Goal: Task Accomplishment & Management: Use online tool/utility

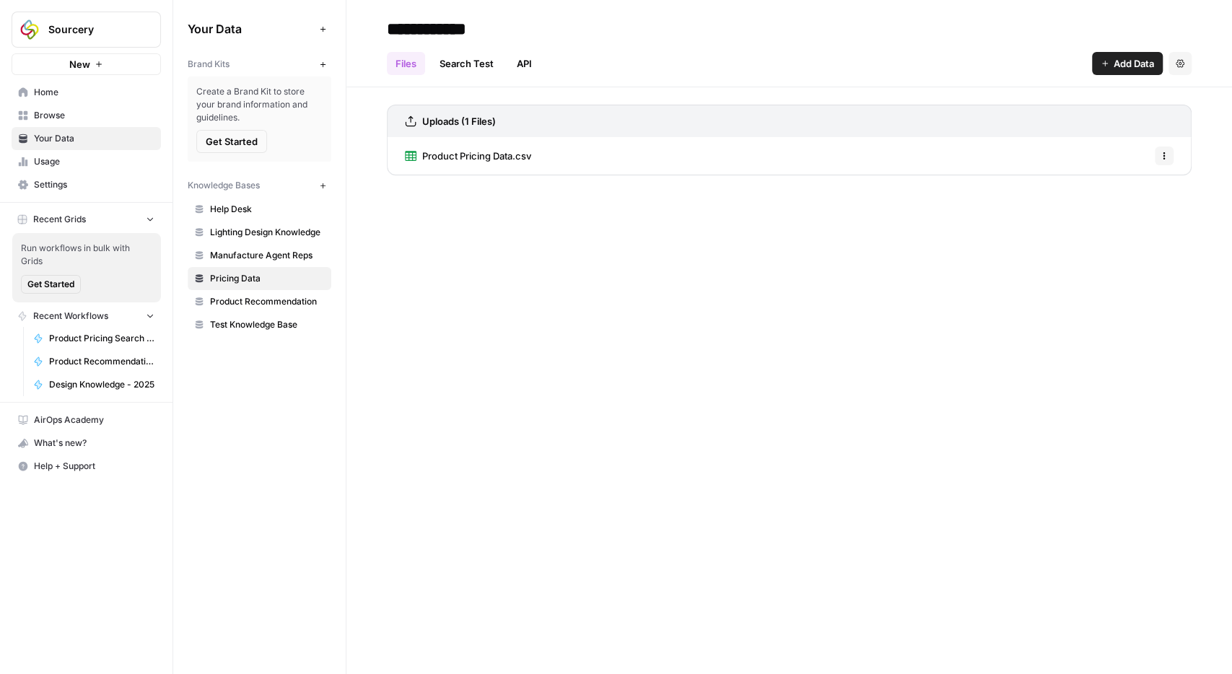
click at [51, 119] on span "Browse" at bounding box center [94, 115] width 121 height 13
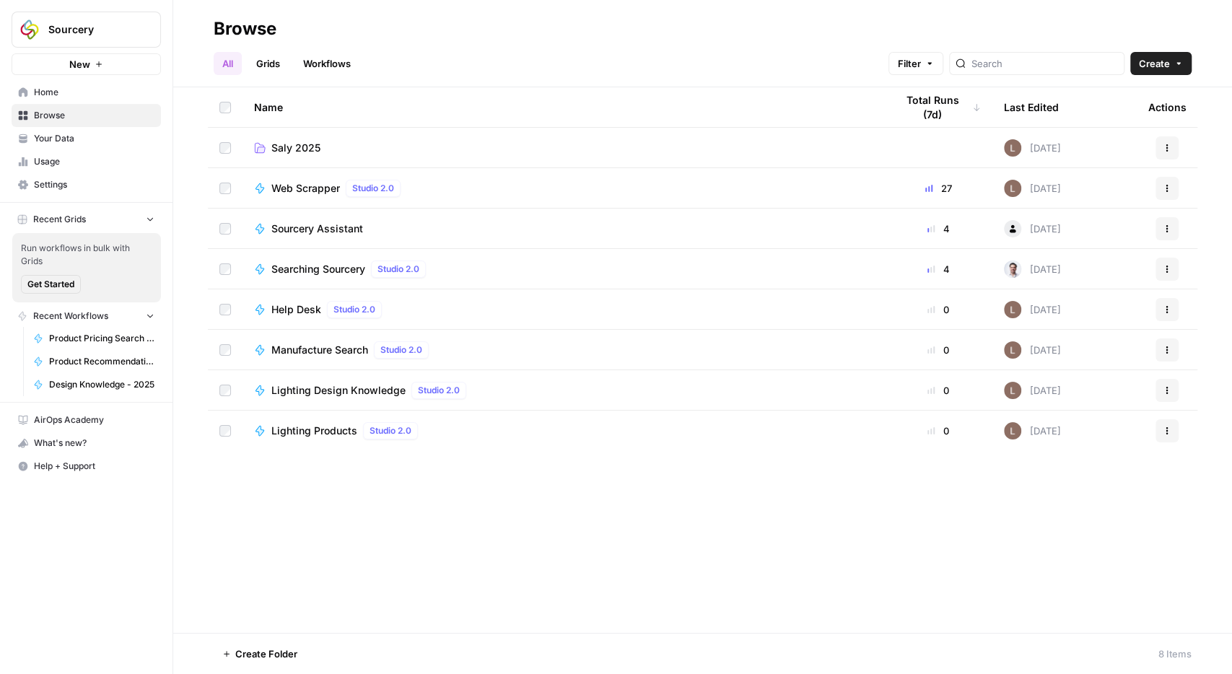
click at [291, 149] on span "Saly 2025" at bounding box center [295, 148] width 49 height 14
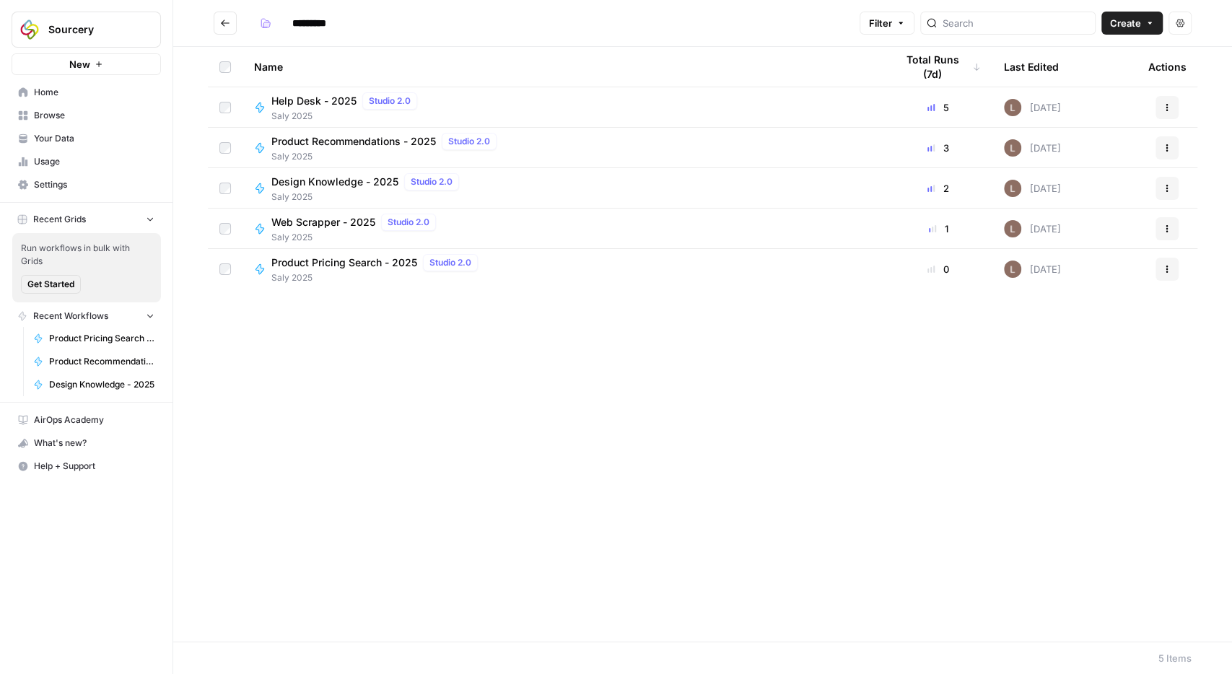
click at [336, 268] on span "Product Pricing Search - 2025" at bounding box center [344, 262] width 146 height 14
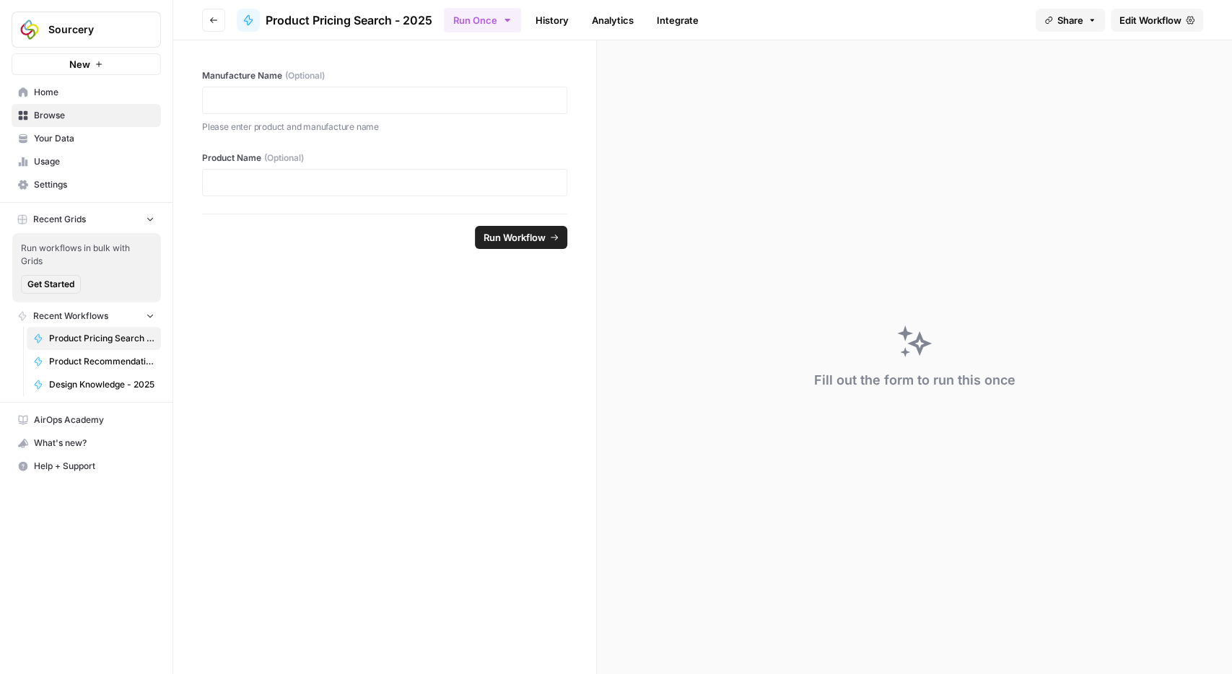
click at [1138, 23] on span "Edit Workflow" at bounding box center [1150, 20] width 62 height 14
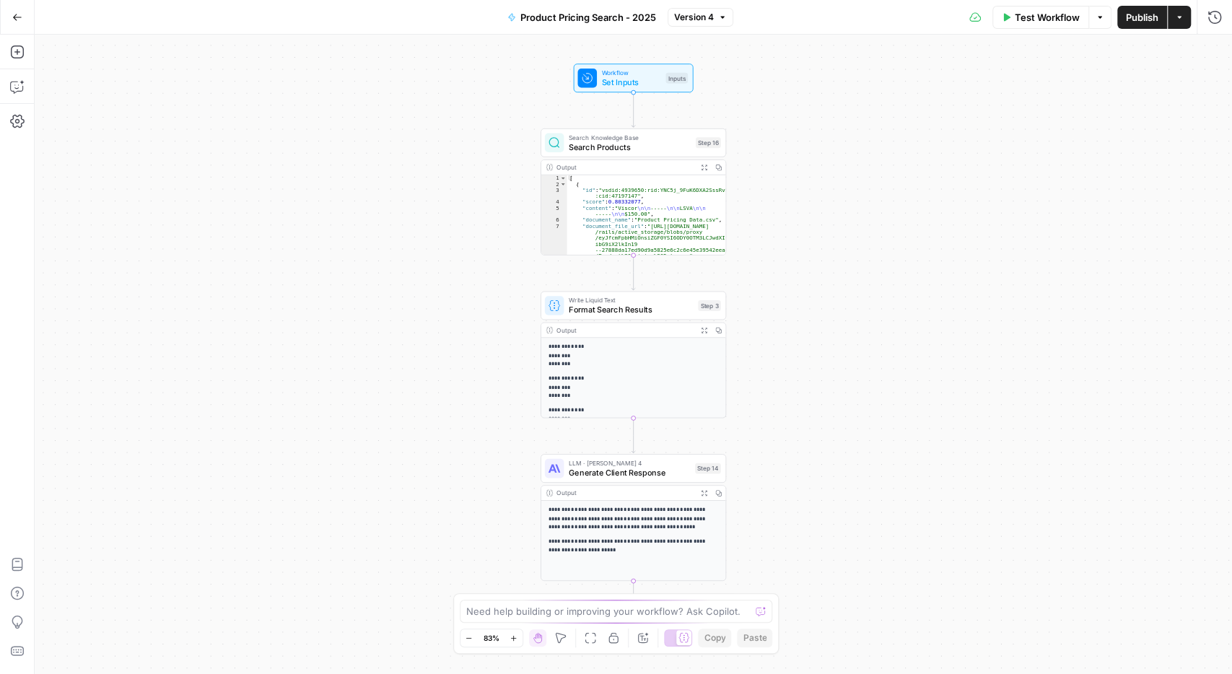
click at [1033, 17] on span "Test Workflow" at bounding box center [1047, 17] width 65 height 14
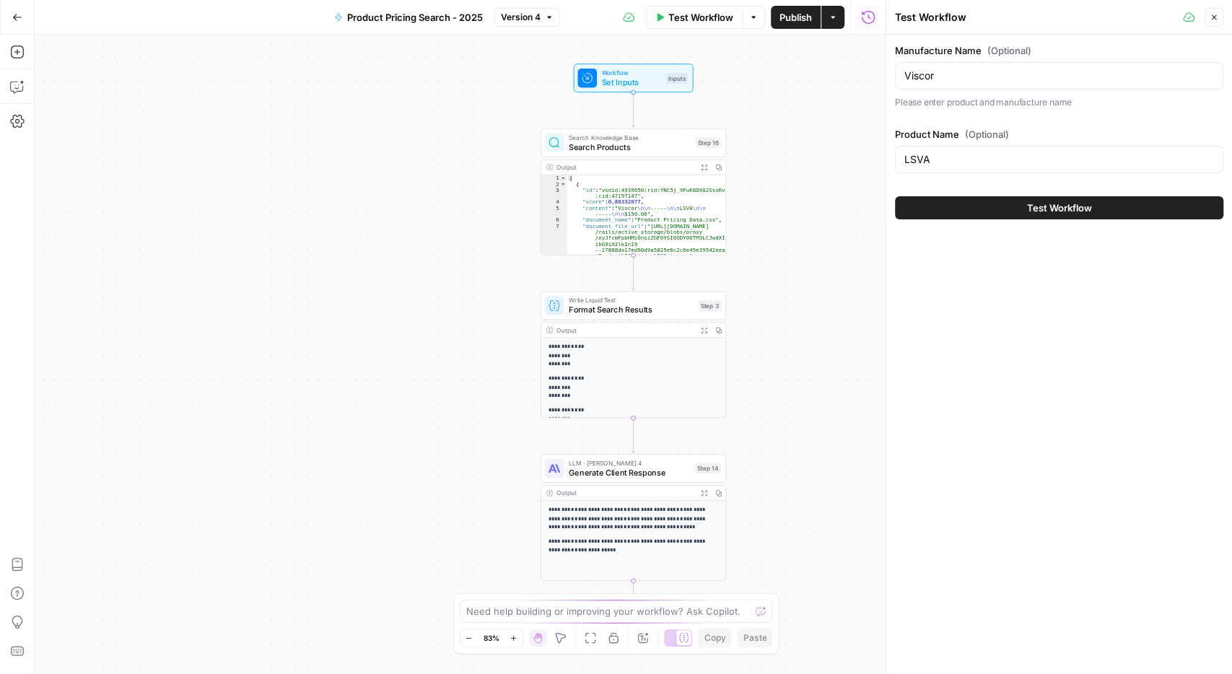
click at [1010, 214] on button "Test Workflow" at bounding box center [1059, 207] width 328 height 23
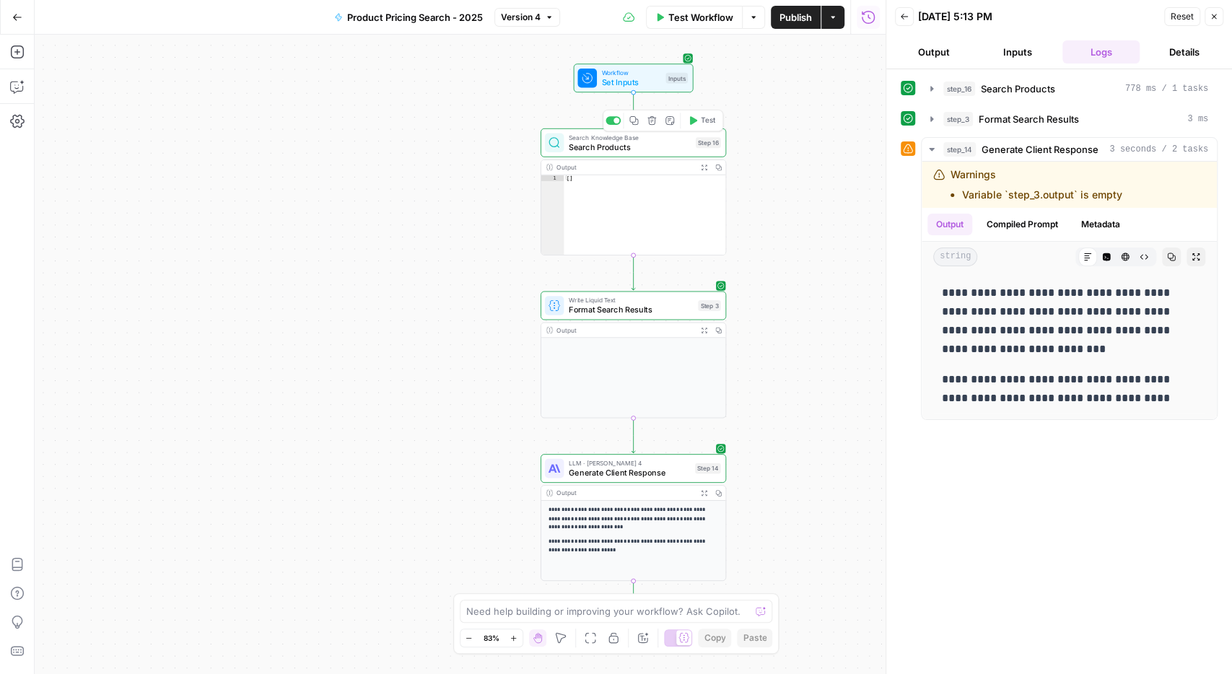
click at [644, 141] on span "Search Knowledge Base" at bounding box center [630, 137] width 122 height 9
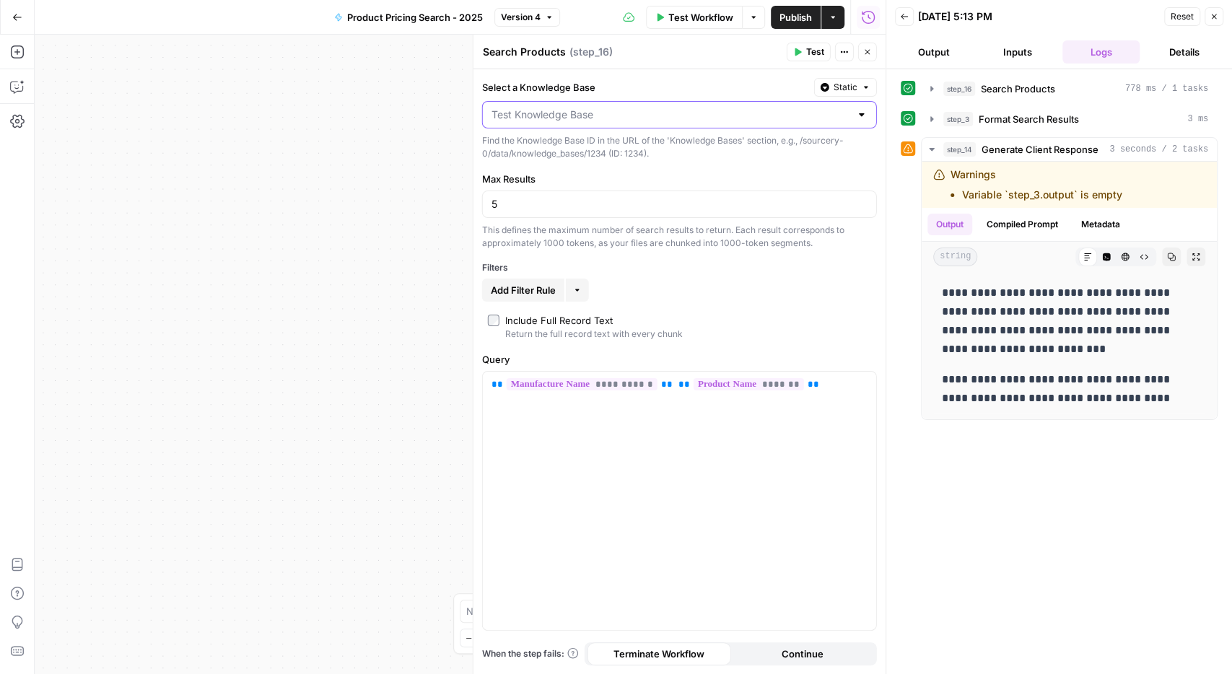
click at [577, 119] on input "Select a Knowledge Base" at bounding box center [670, 115] width 359 height 14
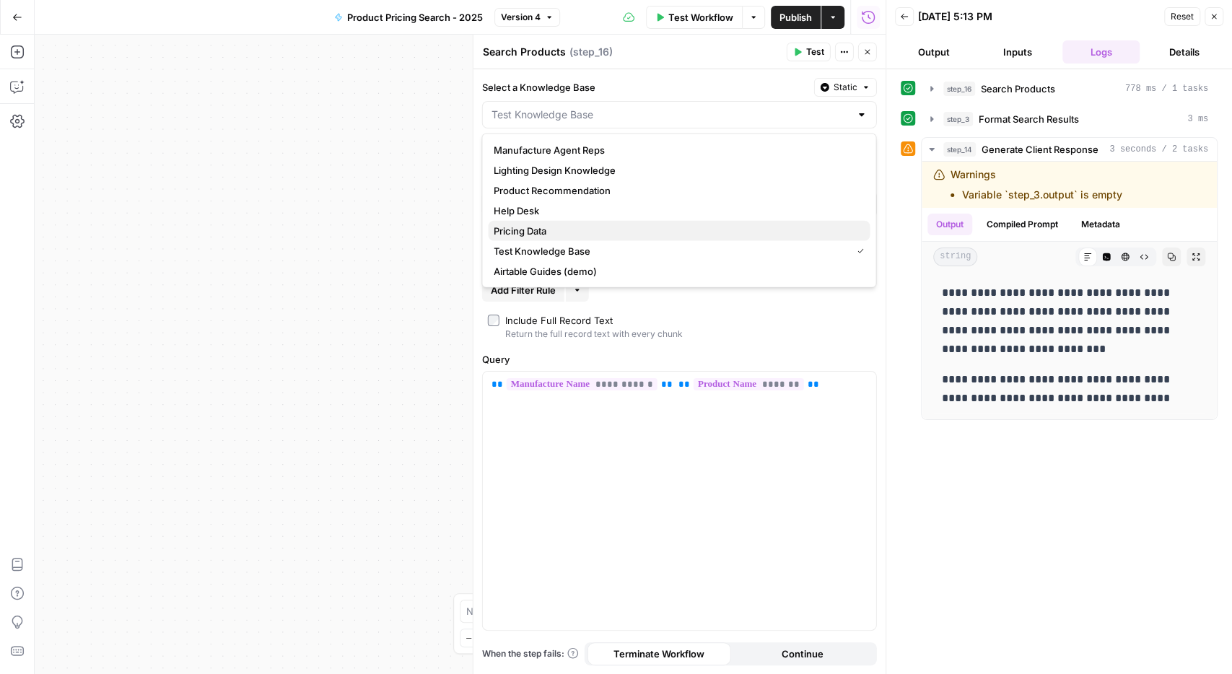
click at [564, 229] on span "Pricing Data" at bounding box center [676, 231] width 364 height 14
type input "Pricing Data"
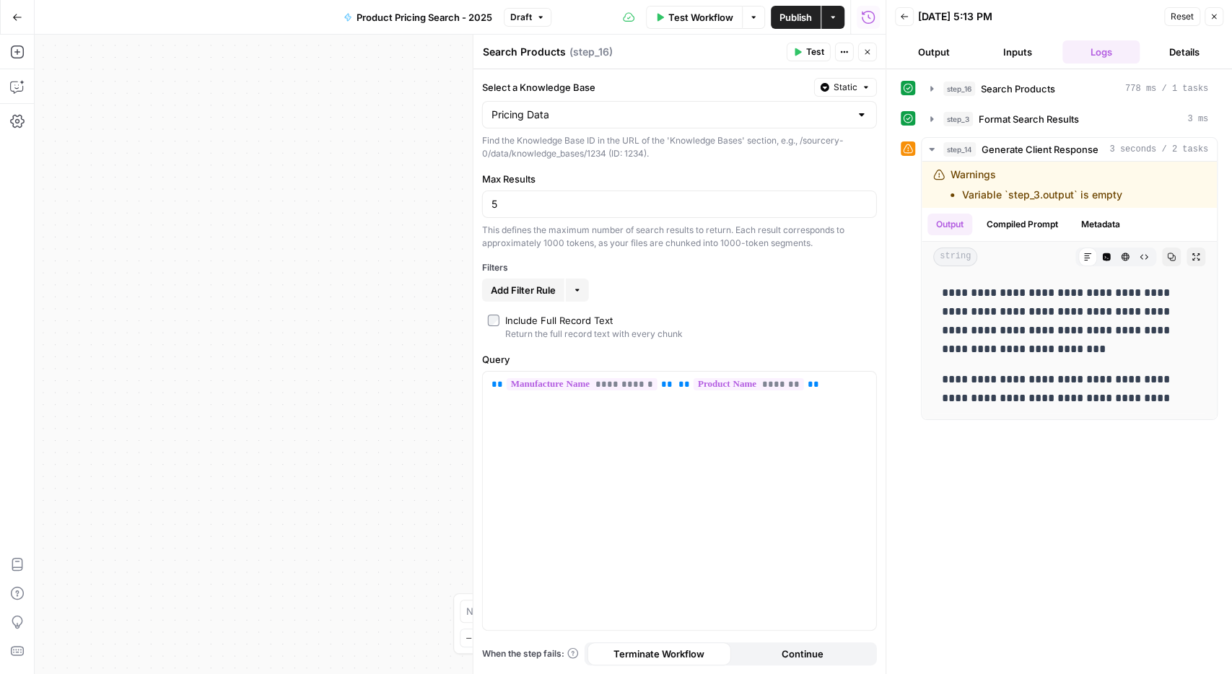
click at [1218, 20] on icon "button" at bounding box center [1214, 16] width 9 height 9
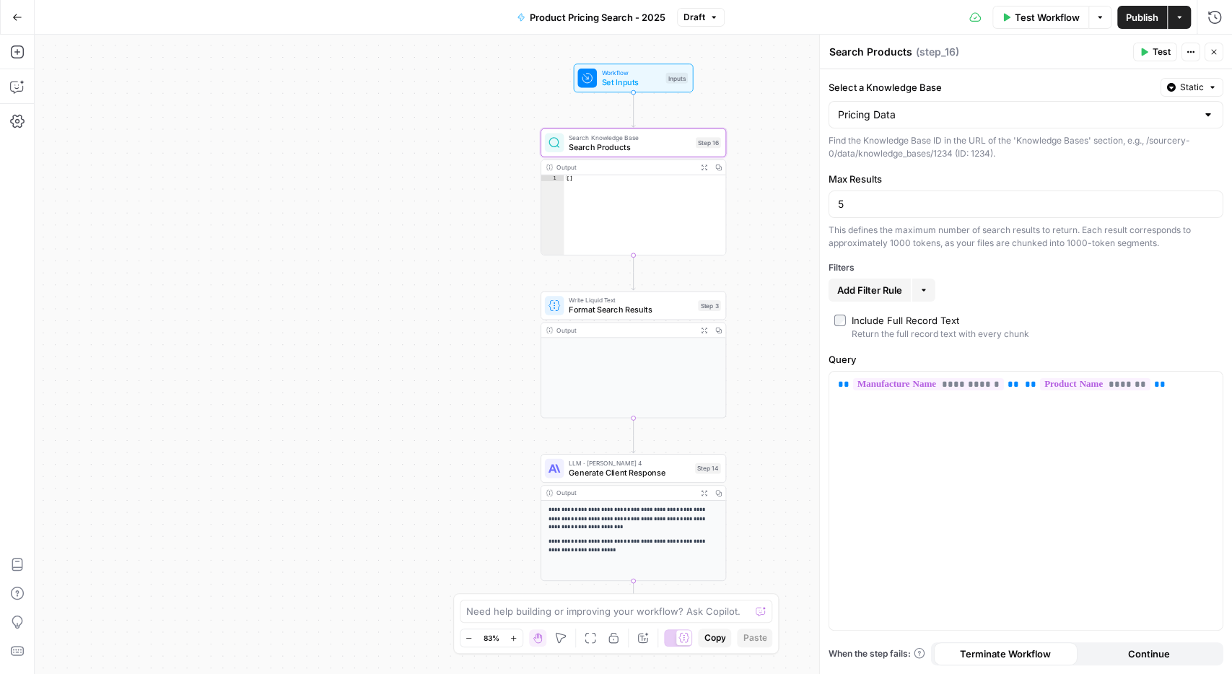
click at [1160, 52] on span "Test" at bounding box center [1162, 51] width 18 height 13
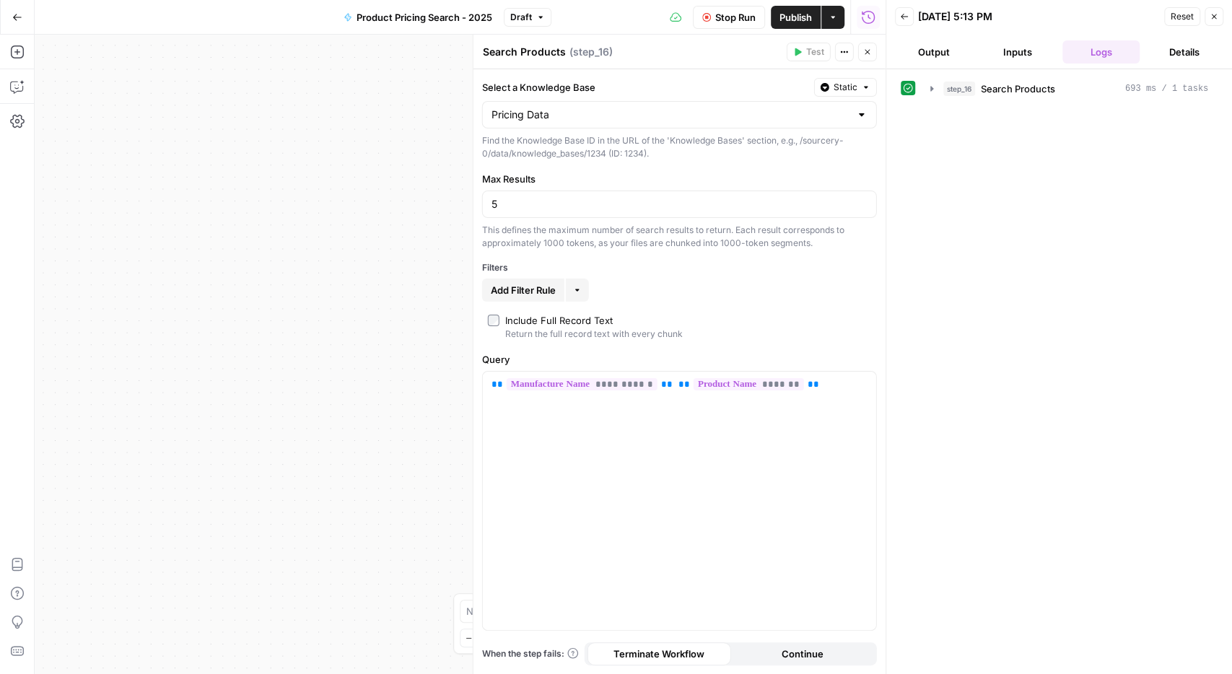
click at [876, 52] on button "Close" at bounding box center [867, 52] width 19 height 19
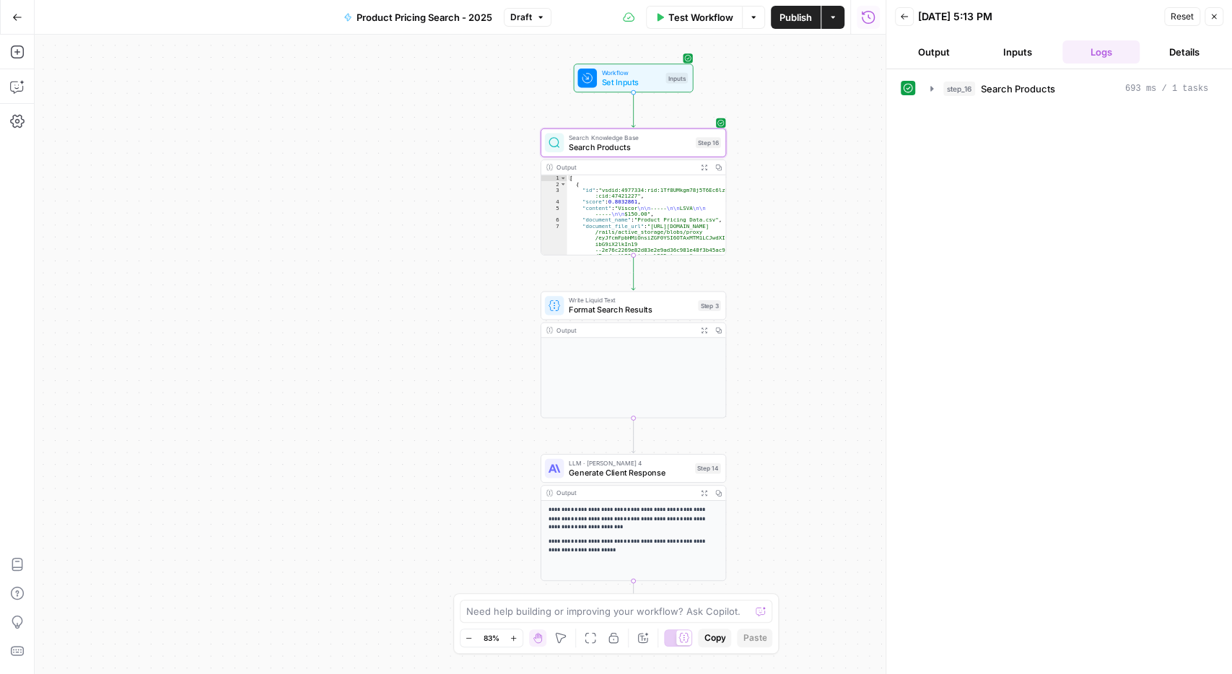
click at [909, 15] on button "Back" at bounding box center [904, 16] width 19 height 19
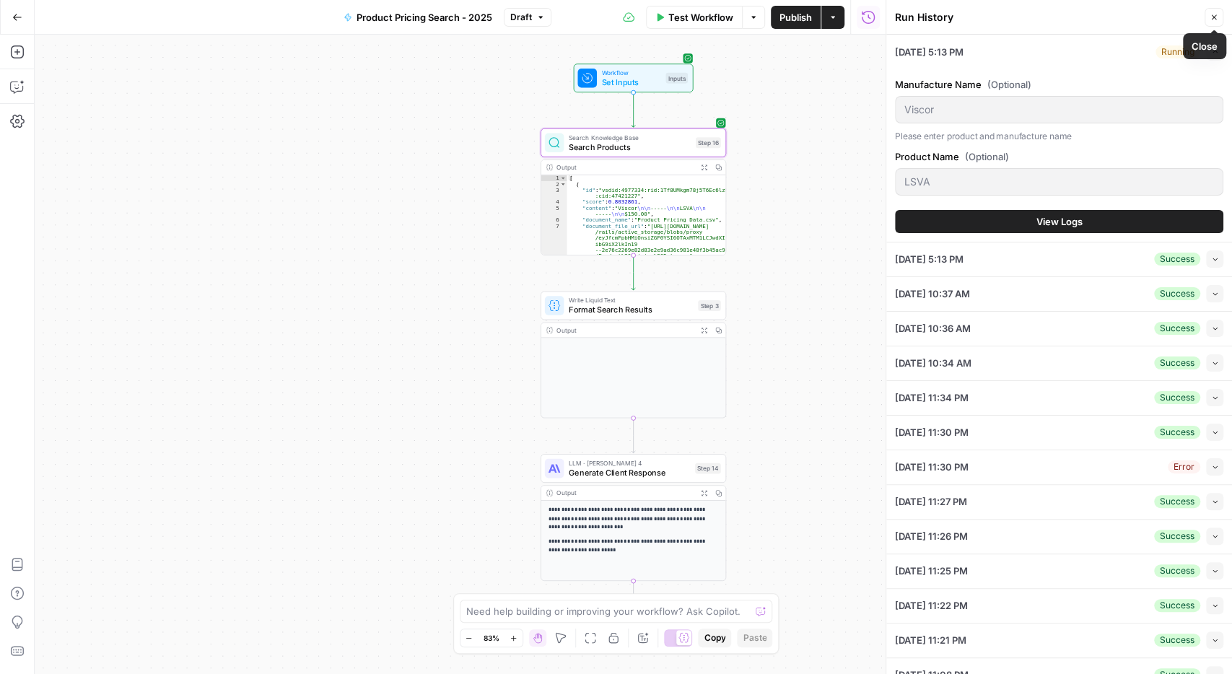
click at [1216, 9] on button "Close" at bounding box center [1213, 17] width 19 height 19
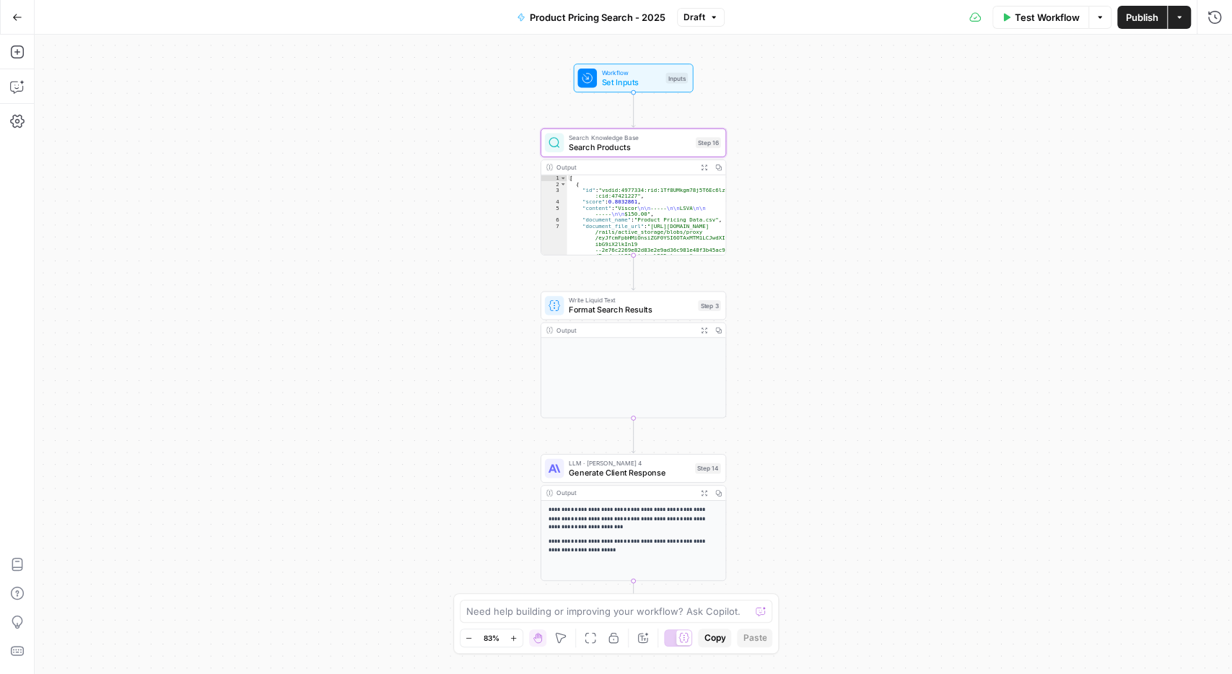
click at [651, 152] on span "Search Products" at bounding box center [630, 147] width 122 height 12
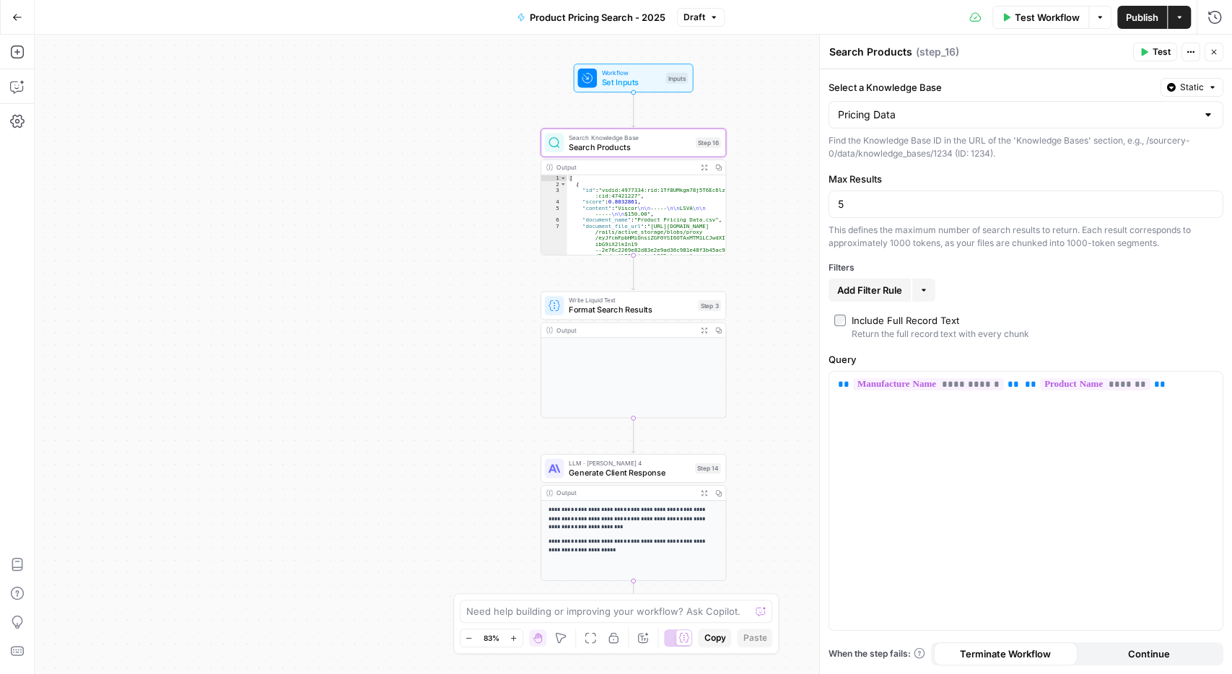
click at [1054, 19] on span "Test Workflow" at bounding box center [1047, 17] width 65 height 14
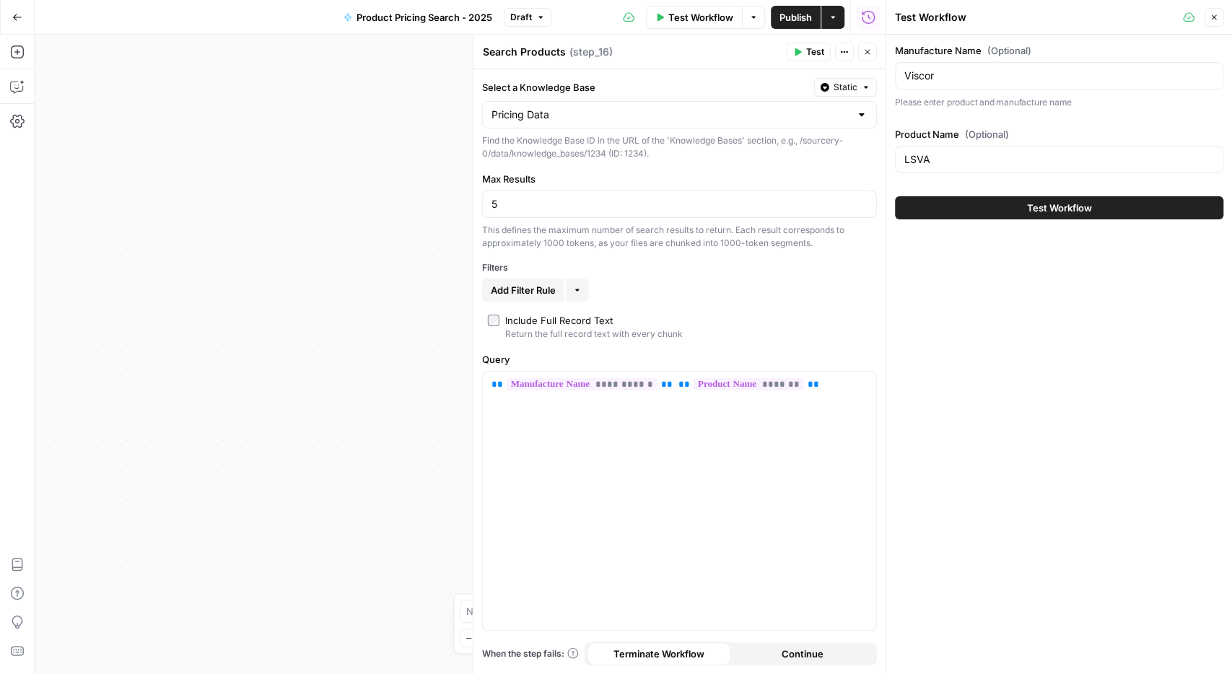
click at [865, 48] on button "Close" at bounding box center [867, 52] width 19 height 19
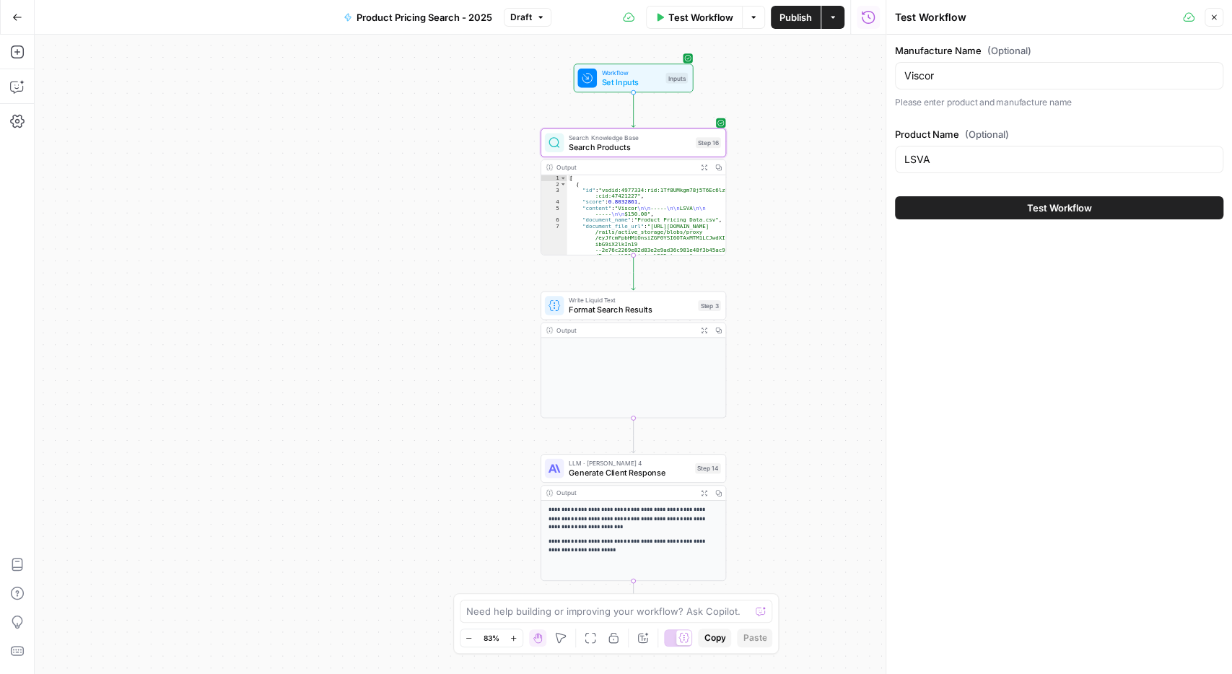
click at [1014, 204] on button "Test Workflow" at bounding box center [1059, 207] width 328 height 23
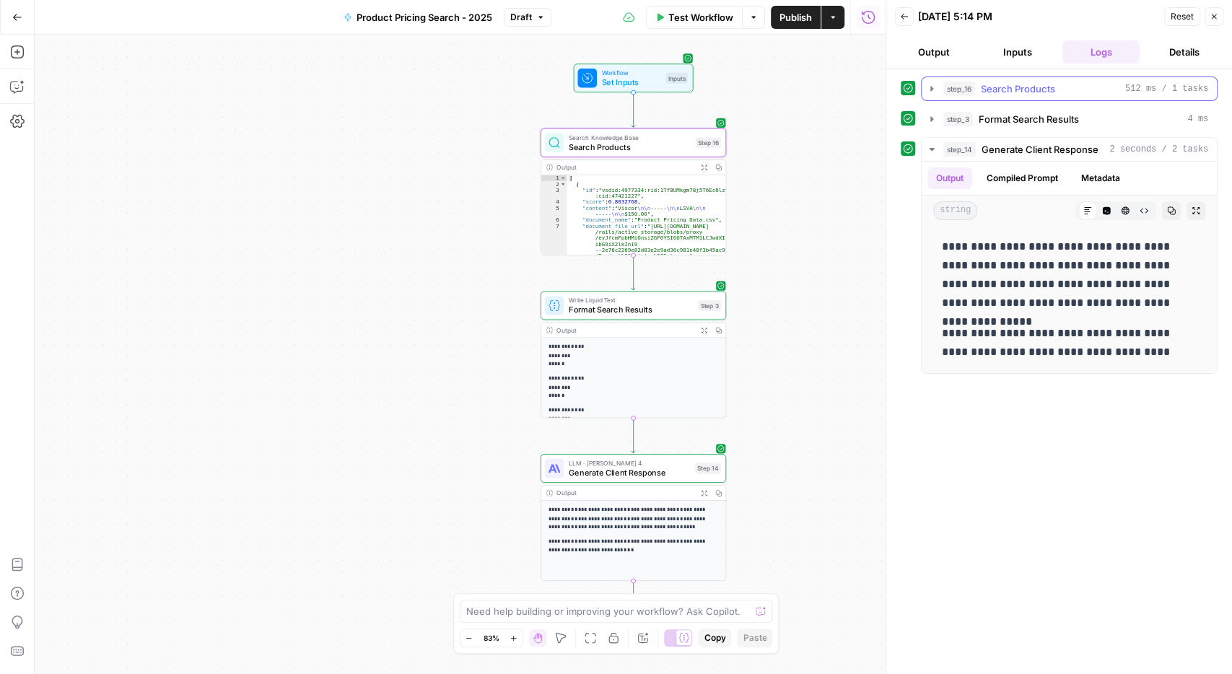
click at [935, 89] on icon "button" at bounding box center [932, 89] width 12 height 12
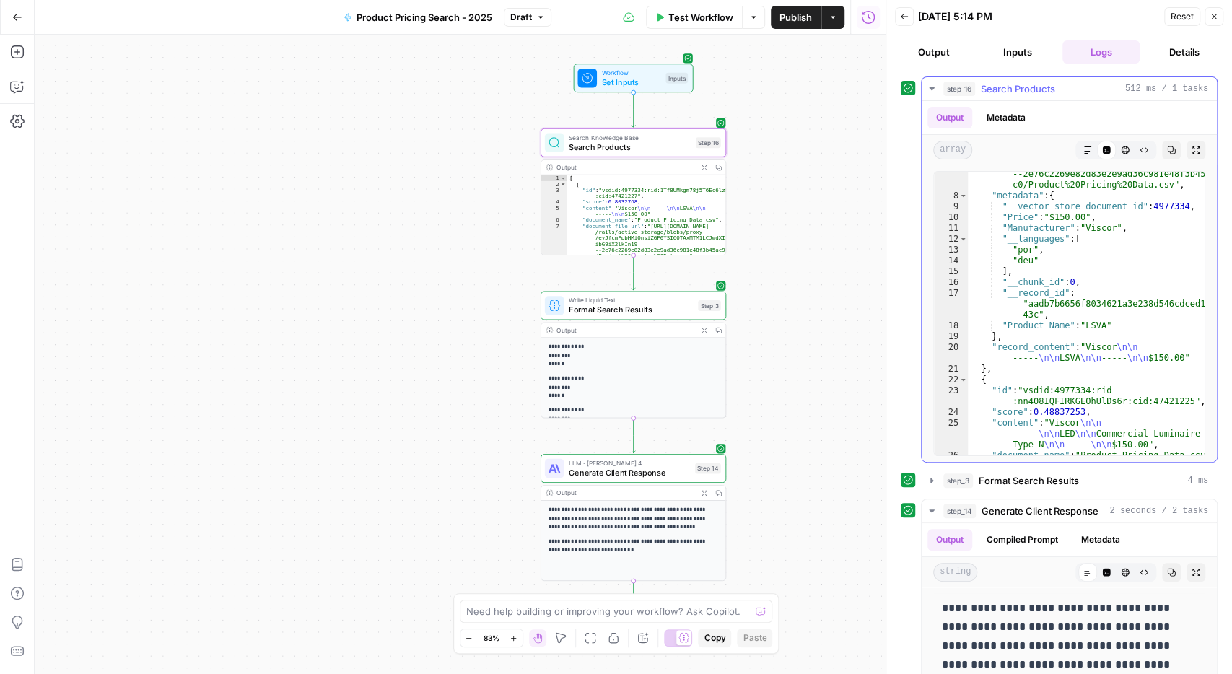
scroll to position [176, 0]
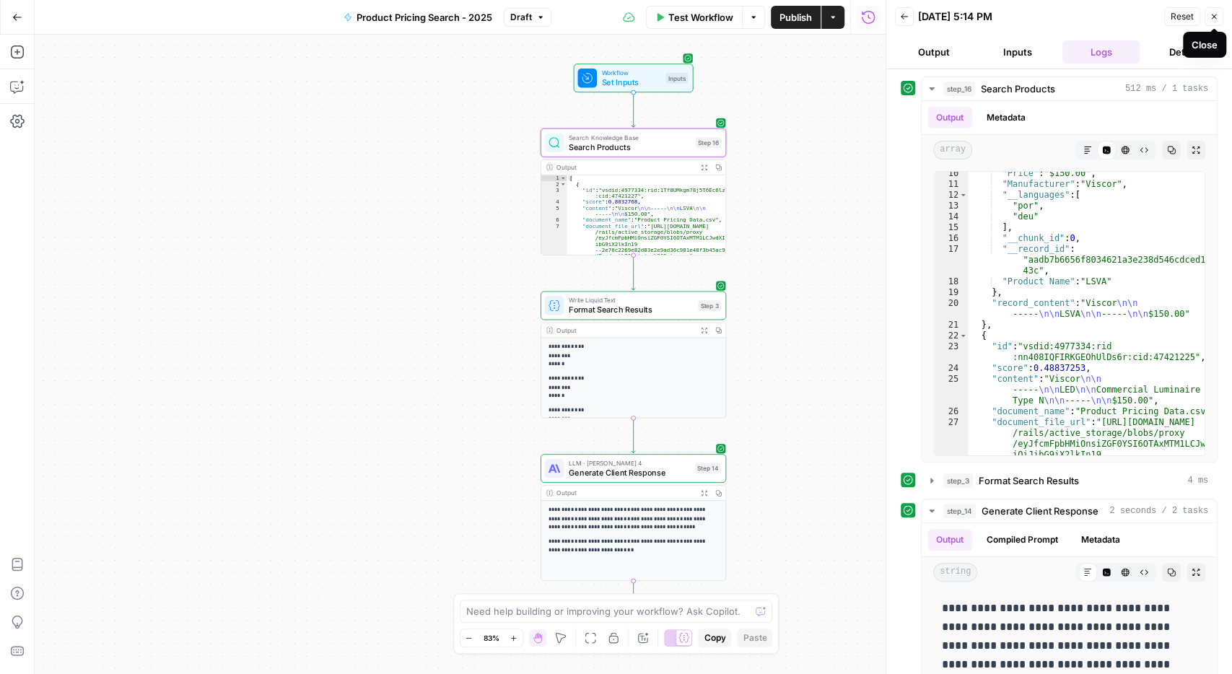
click at [1213, 21] on button "Close" at bounding box center [1213, 16] width 19 height 19
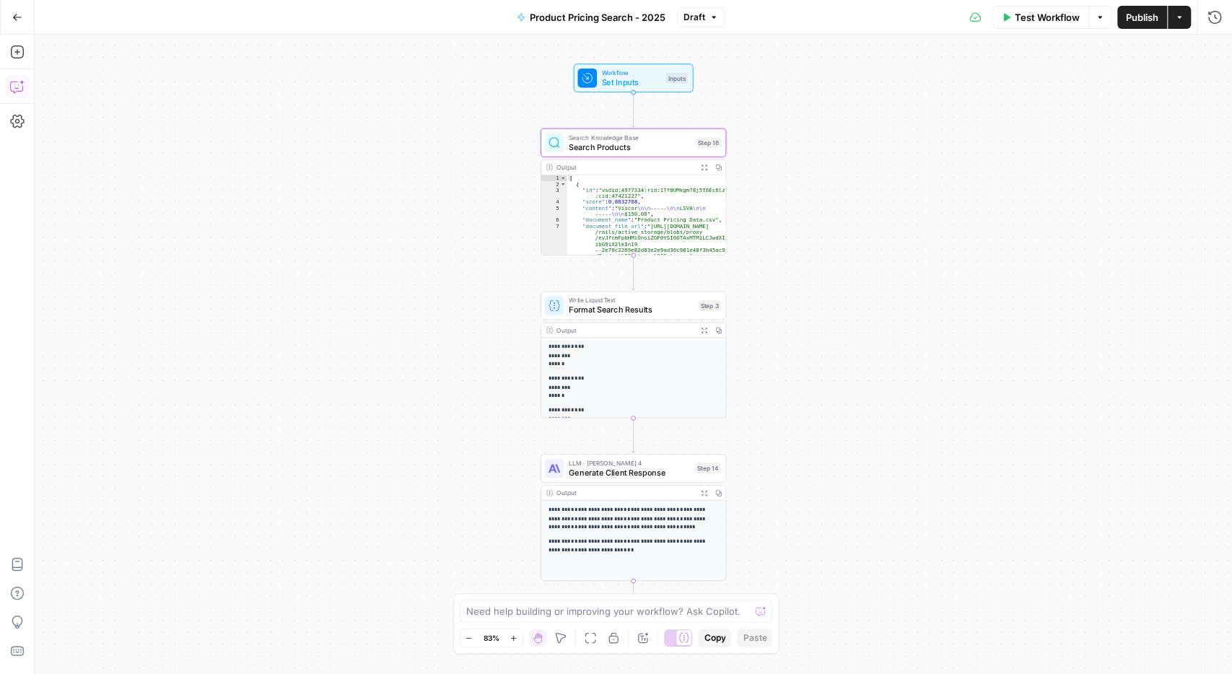
click at [24, 87] on icon "button" at bounding box center [17, 86] width 14 height 14
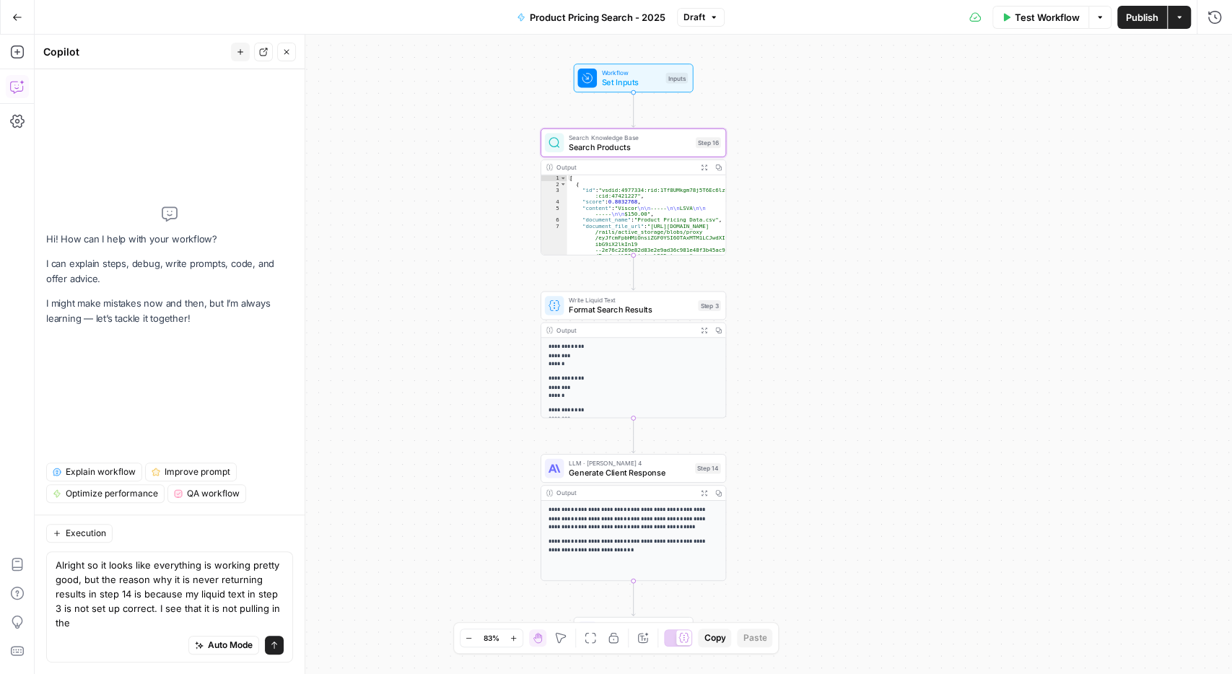
scroll to position [0, 0]
type textarea "Alright so it looks like everything is working pretty good, but the reason why …"
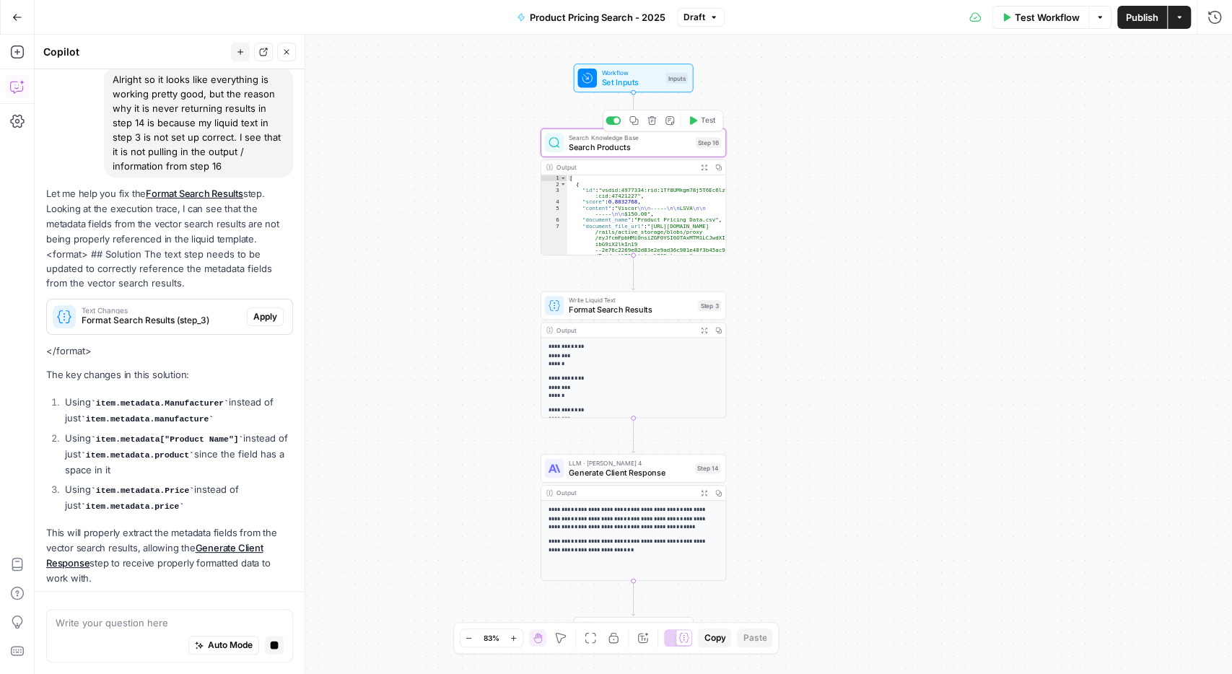
scroll to position [158, 0]
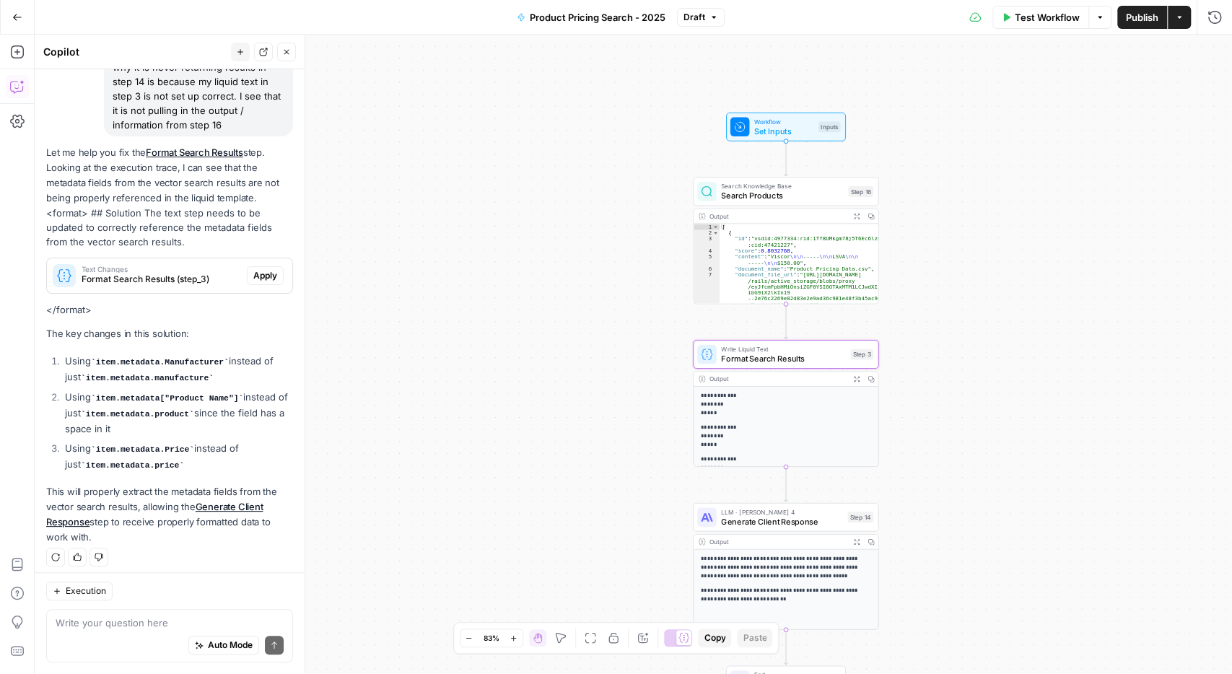
click at [269, 275] on span "Apply" at bounding box center [265, 275] width 24 height 13
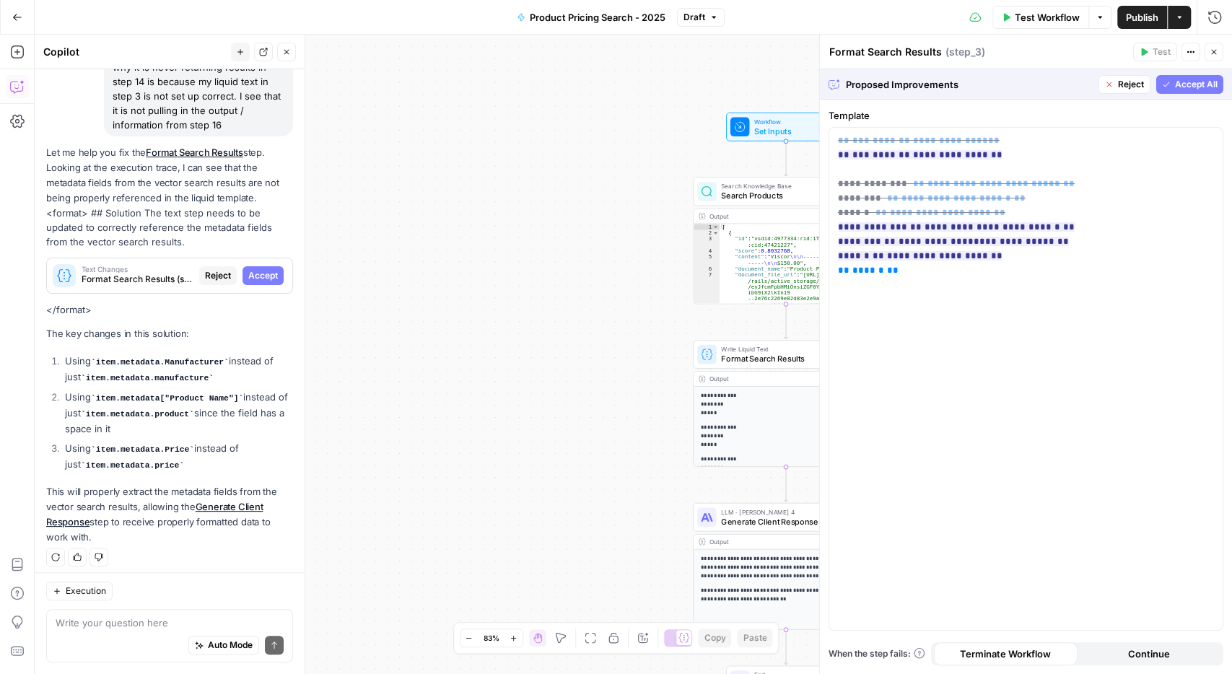
click at [1184, 84] on span "Accept All" at bounding box center [1196, 84] width 43 height 13
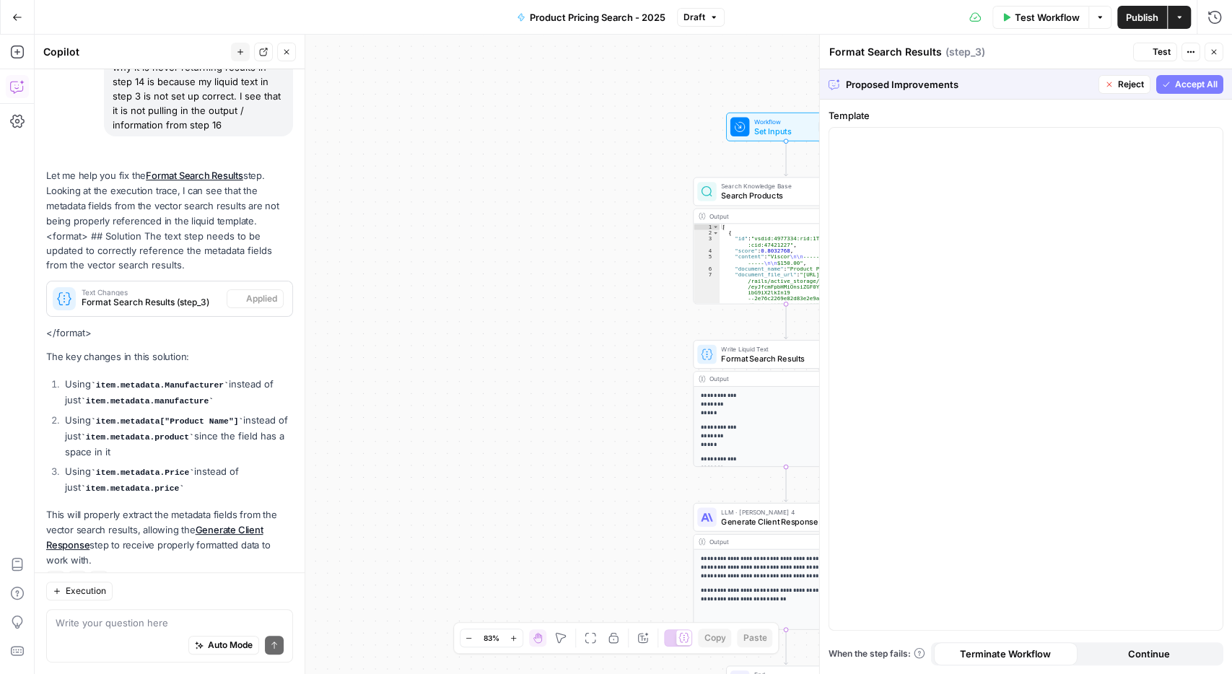
scroll to position [181, 0]
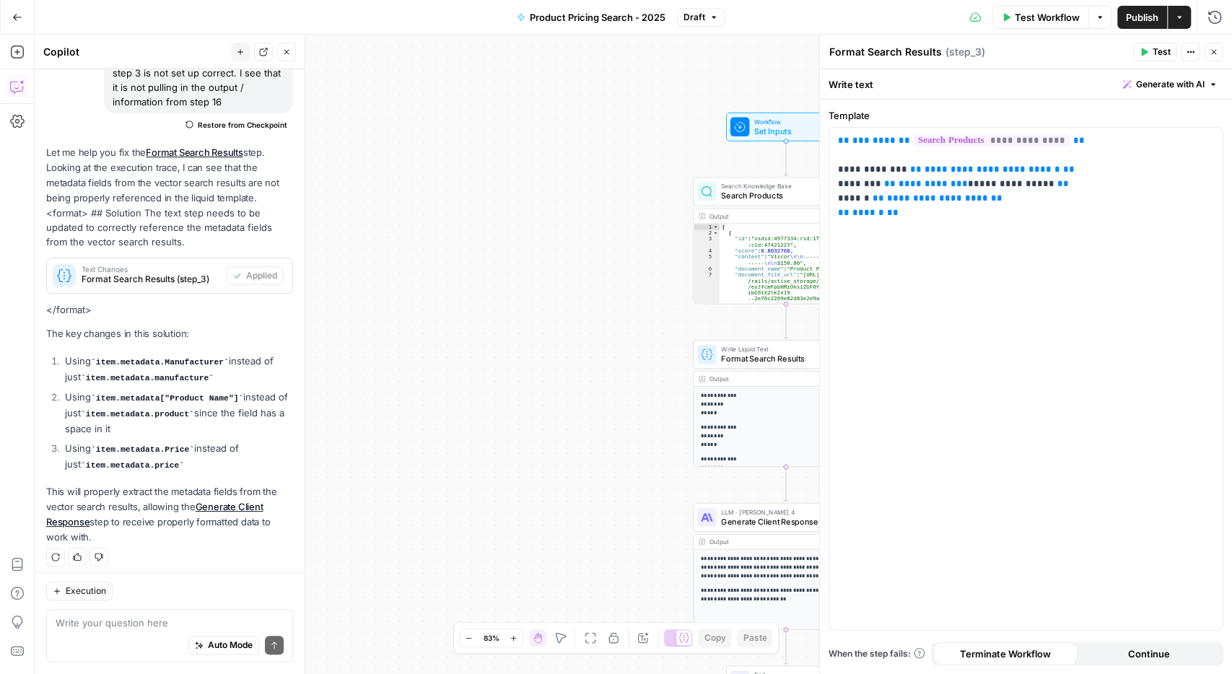
click at [1207, 55] on button "Close" at bounding box center [1213, 52] width 19 height 19
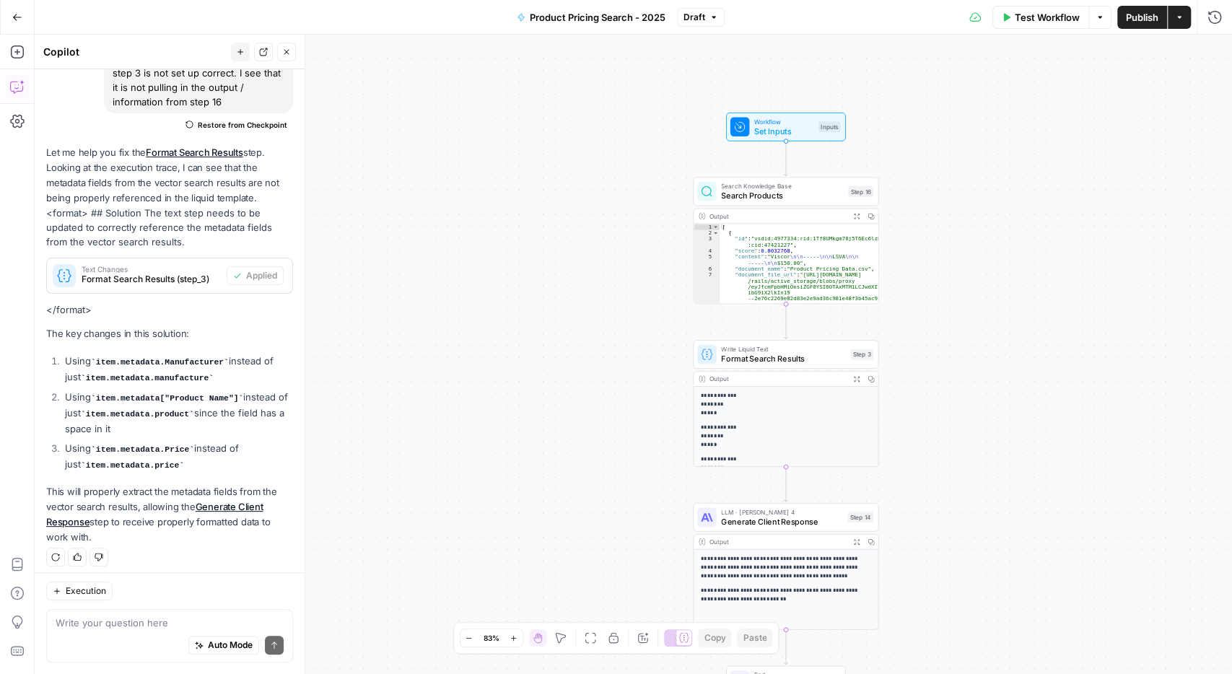
click at [1041, 19] on span "Test Workflow" at bounding box center [1047, 17] width 65 height 14
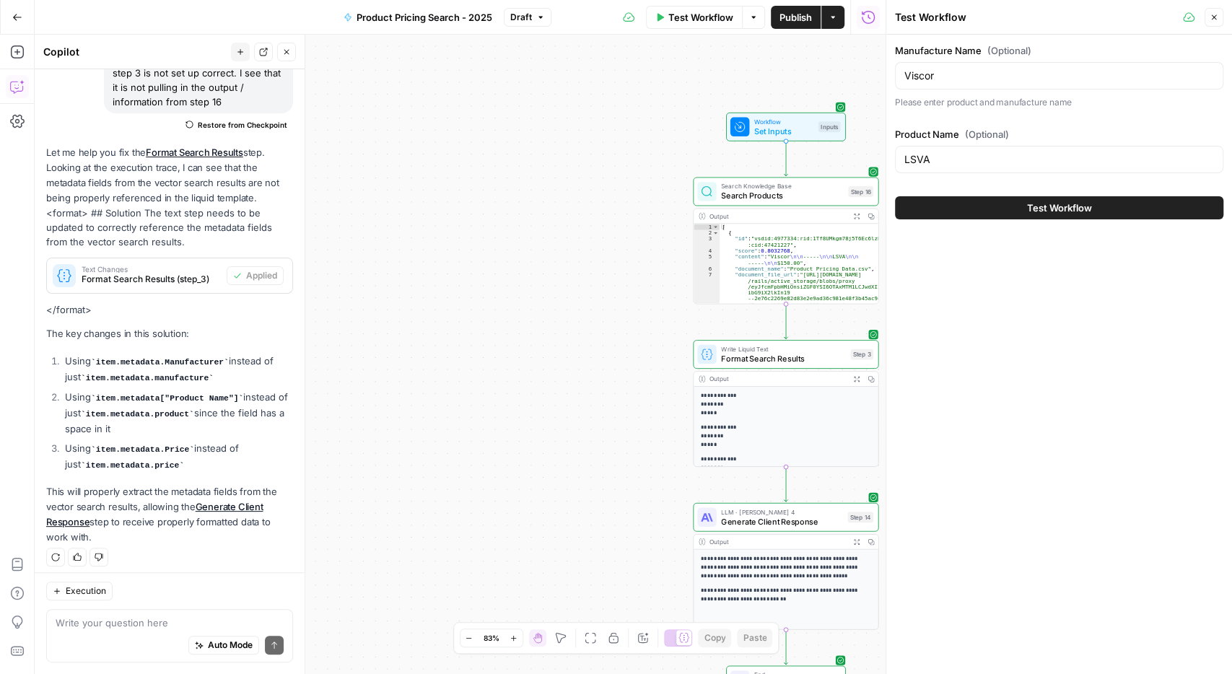
click at [1037, 206] on span "Test Workflow" at bounding box center [1059, 208] width 65 height 14
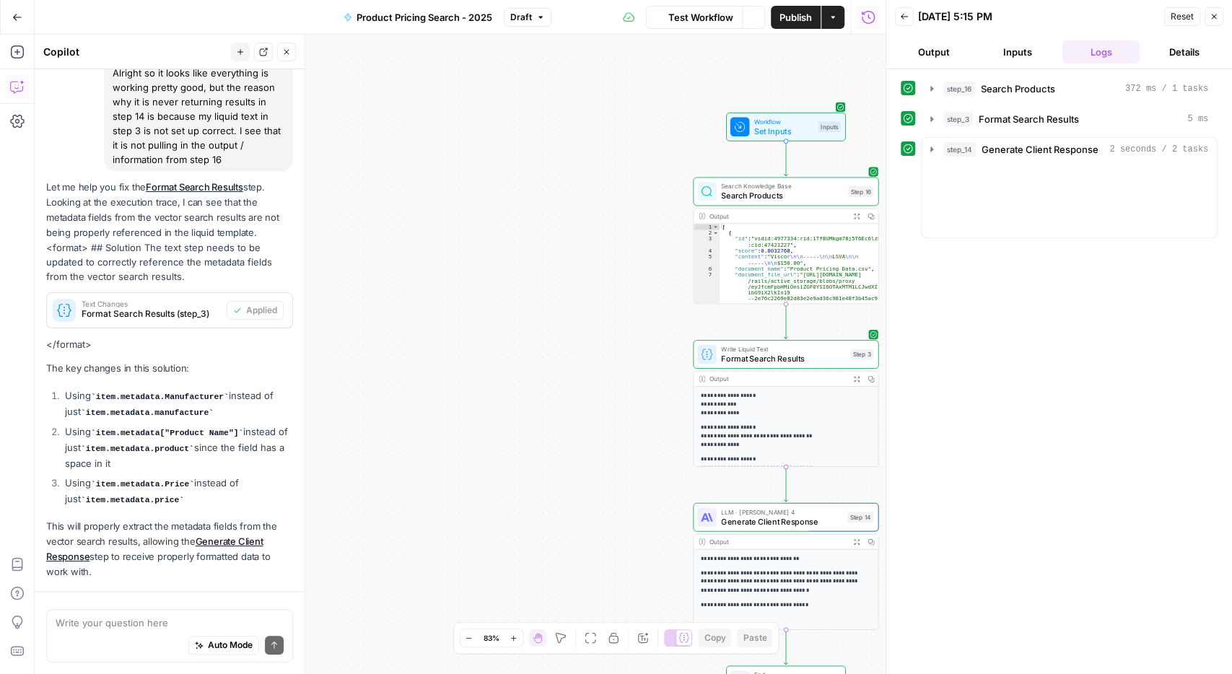
scroll to position [181, 0]
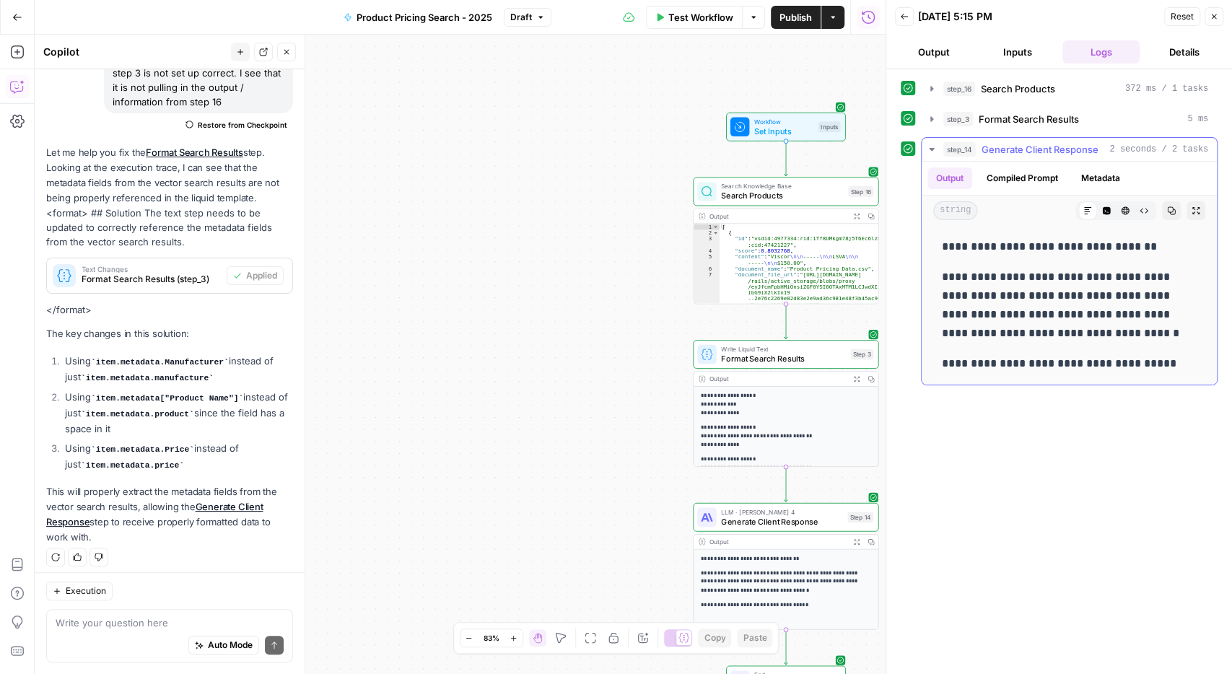
click at [1093, 368] on p "**********" at bounding box center [1069, 363] width 255 height 19
click at [788, 195] on span "Search Products" at bounding box center [782, 196] width 122 height 12
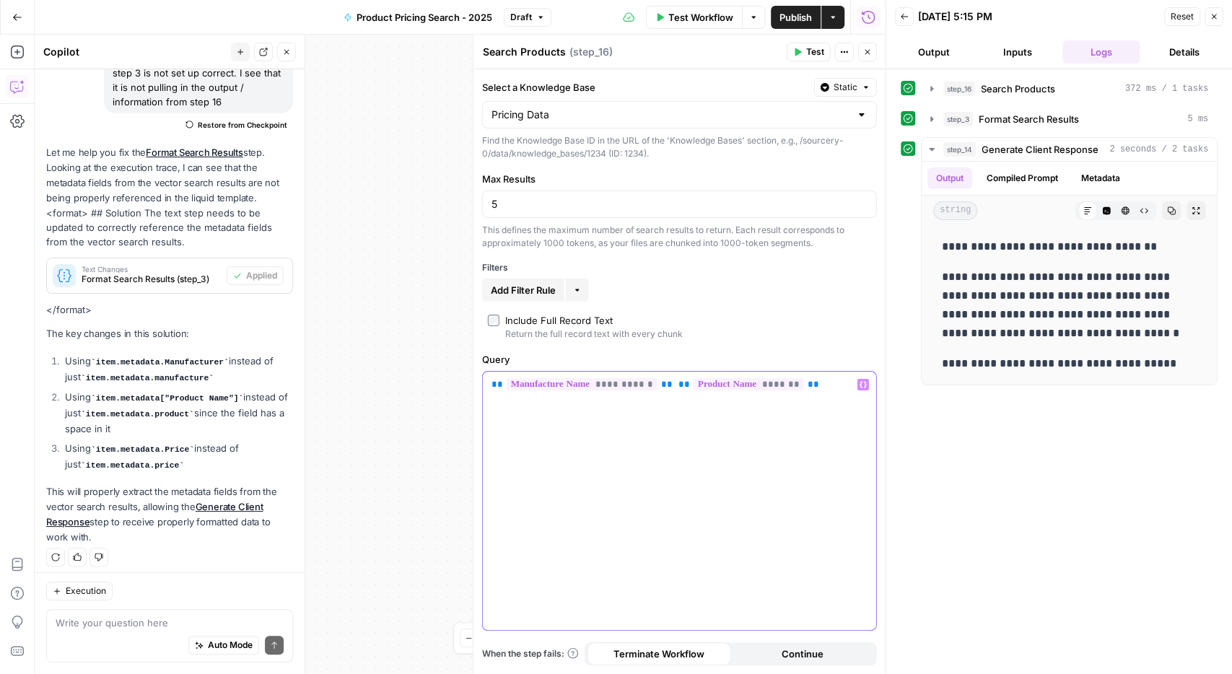
click at [488, 390] on div "**********" at bounding box center [679, 501] width 393 height 258
click at [729, 381] on p "**********" at bounding box center [679, 384] width 377 height 14
click at [1215, 17] on icon "button" at bounding box center [1214, 16] width 9 height 9
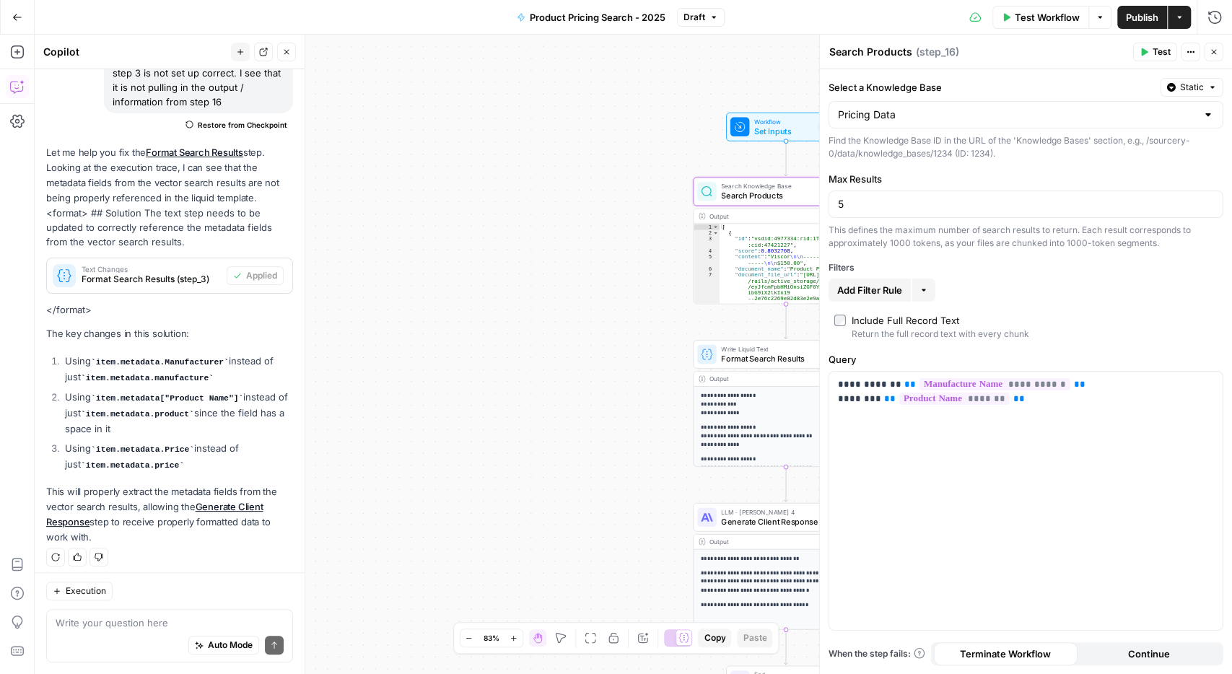
drag, startPoint x: 1145, startPoint y: 17, endPoint x: 1089, endPoint y: 54, distance: 67.7
click at [1126, 70] on body "Sourcery New Home Browse Your Data Usage Settings Recent Grids Run workflows in…" at bounding box center [616, 337] width 1232 height 674
click at [1047, 16] on span "Test Workflow" at bounding box center [1047, 17] width 65 height 14
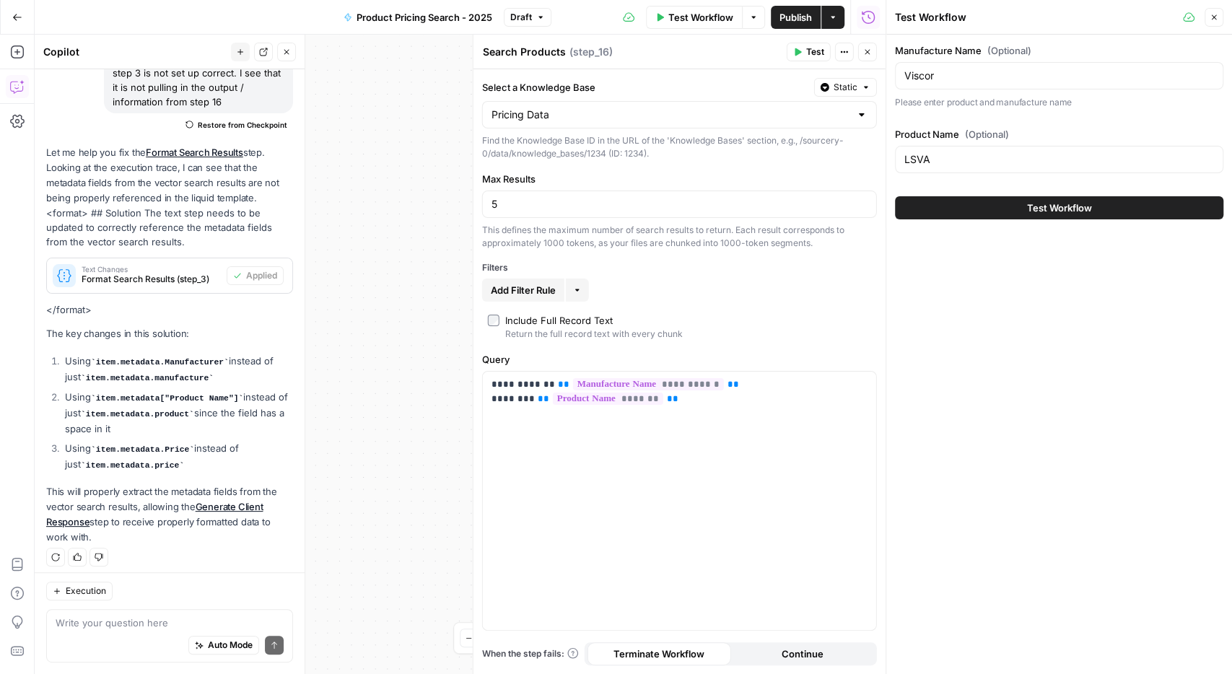
click at [1050, 209] on span "Test Workflow" at bounding box center [1059, 208] width 65 height 14
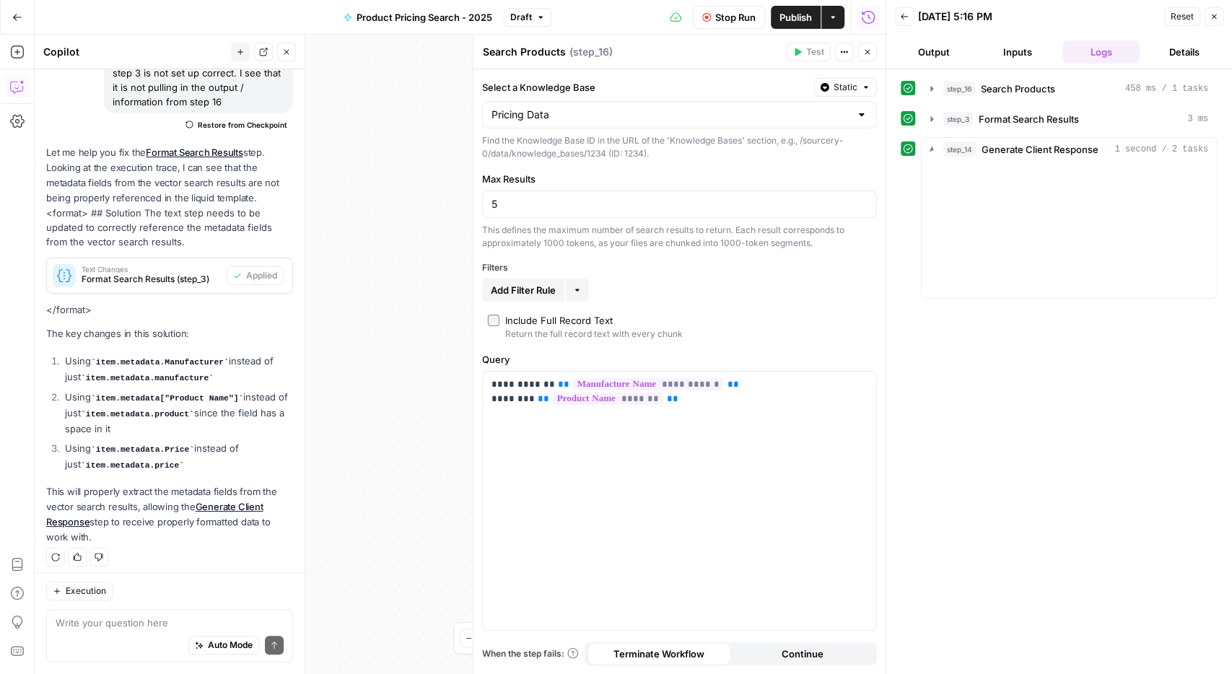
scroll to position [181, 0]
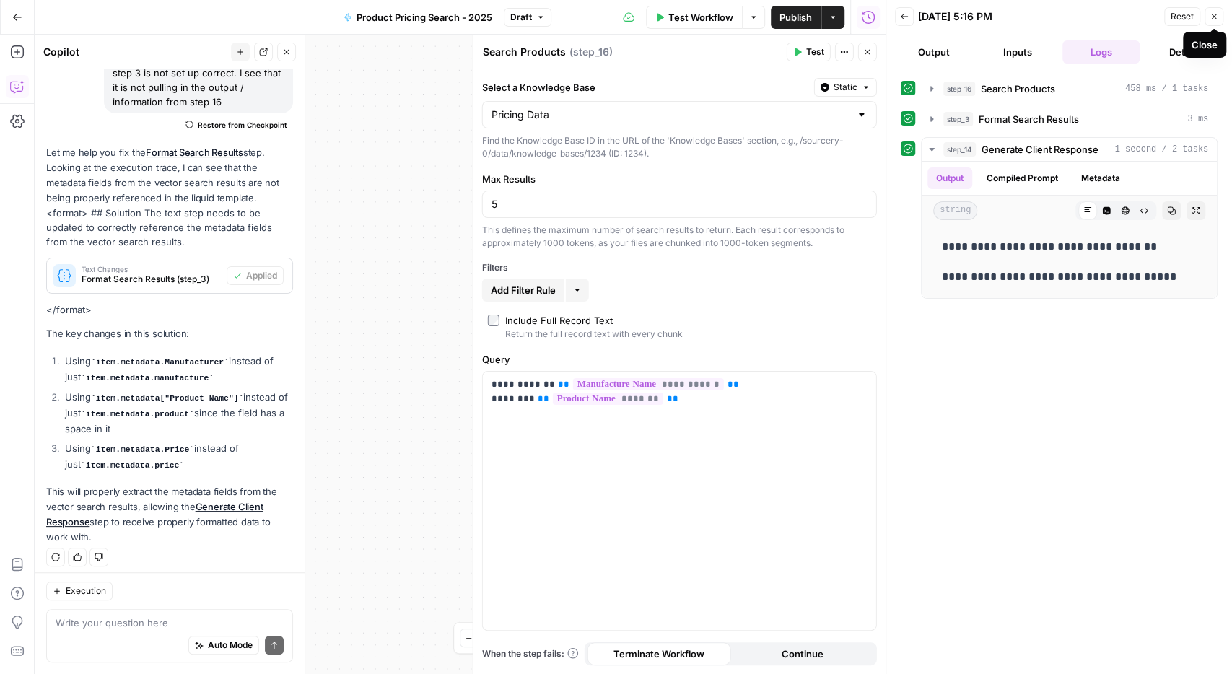
click at [1217, 16] on icon "button" at bounding box center [1214, 16] width 9 height 9
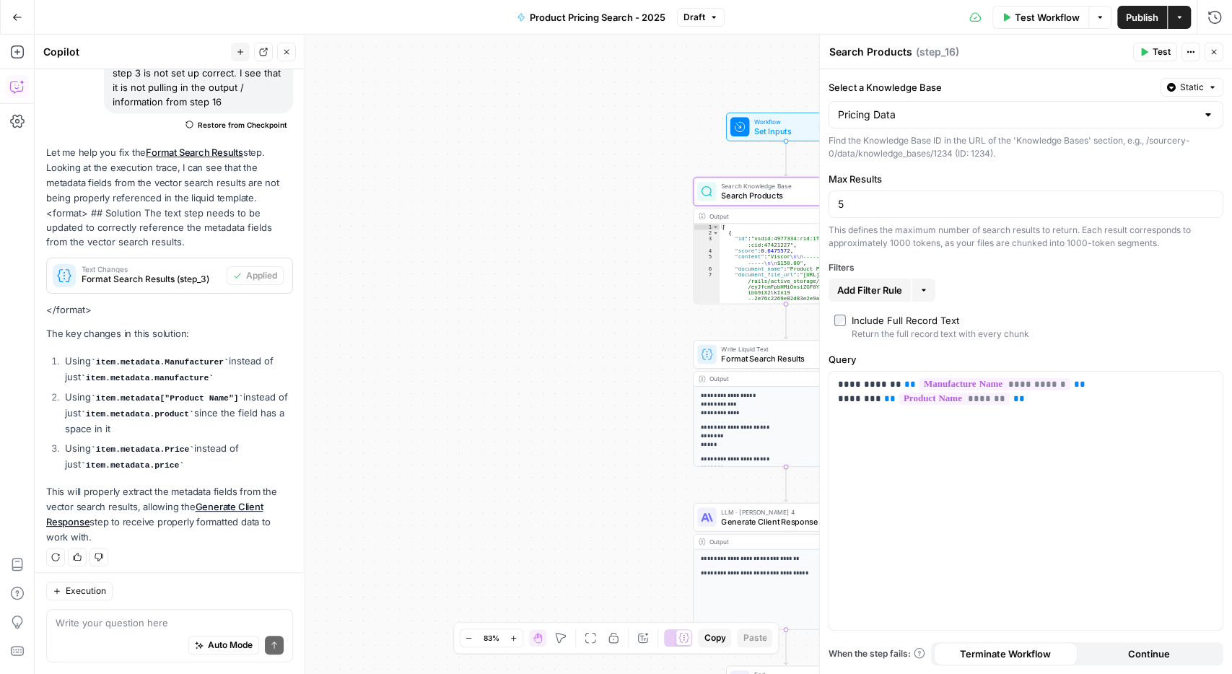
click at [766, 119] on span "Workflow" at bounding box center [783, 121] width 59 height 9
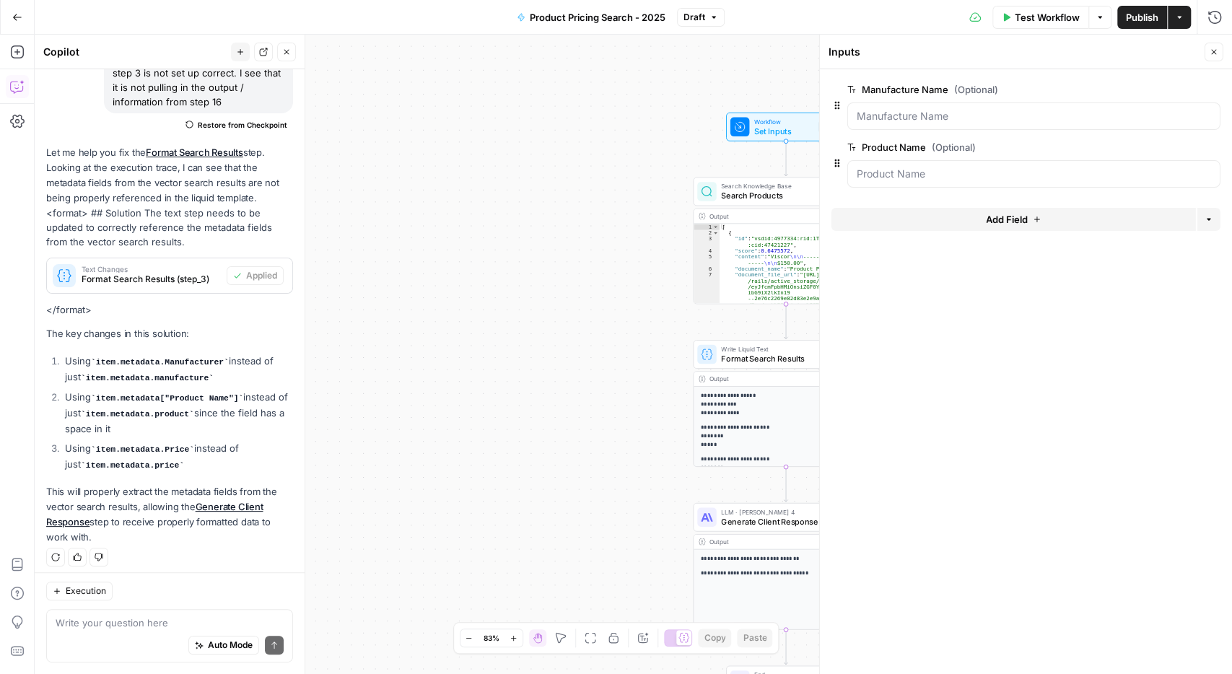
click at [943, 149] on span "(Optional)" at bounding box center [954, 147] width 44 height 14
click at [943, 167] on Name "Product Name (Optional)" at bounding box center [1034, 174] width 354 height 14
click at [917, 142] on label "Product Name (Optional)" at bounding box center [993, 147] width 292 height 14
click at [917, 167] on Name "Product Name (Optional)" at bounding box center [1034, 174] width 354 height 14
click at [935, 92] on label "Manufacture Name (Optional)" at bounding box center [993, 89] width 292 height 14
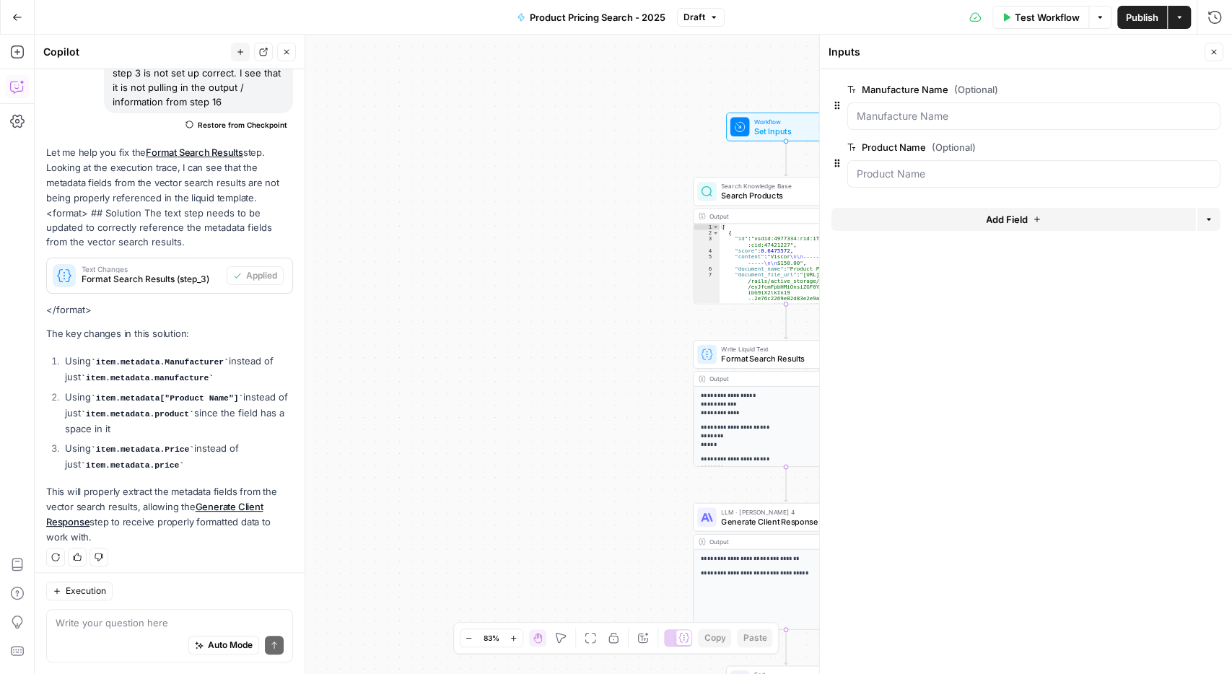
click at [935, 109] on Name "Manufacture Name (Optional)" at bounding box center [1034, 116] width 354 height 14
click at [1168, 92] on span "edit field" at bounding box center [1166, 90] width 32 height 12
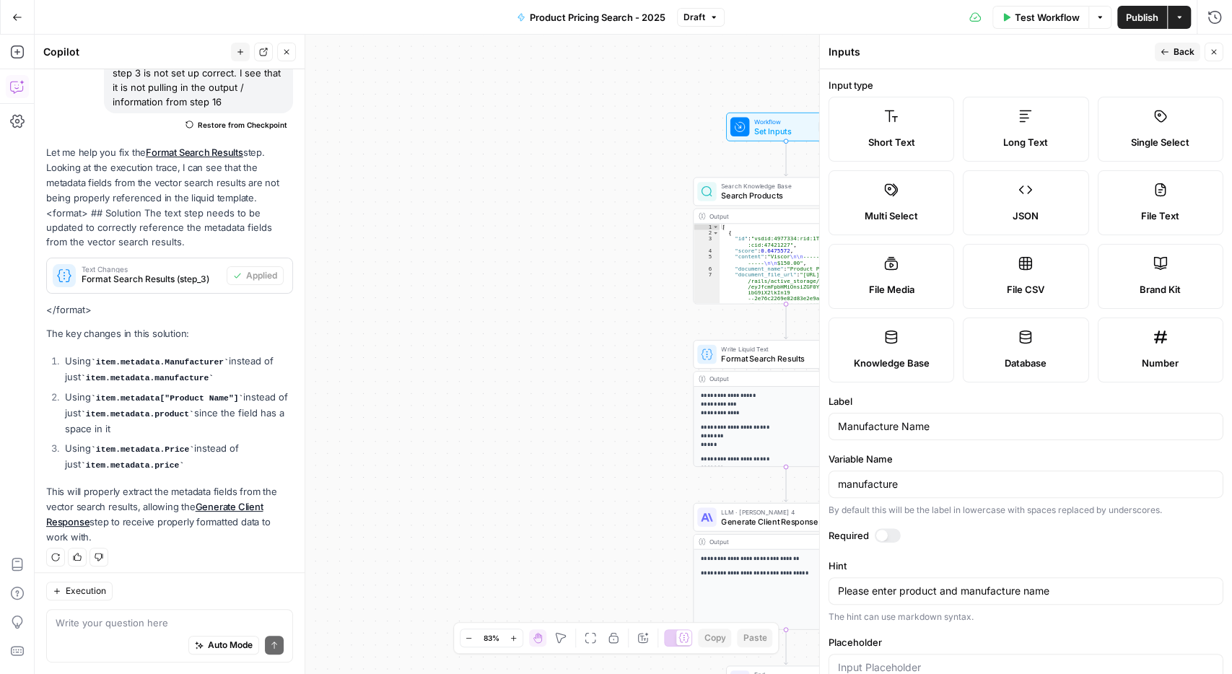
click at [878, 533] on div at bounding box center [882, 536] width 12 height 12
click at [1163, 47] on button "Back" at bounding box center [1177, 52] width 45 height 19
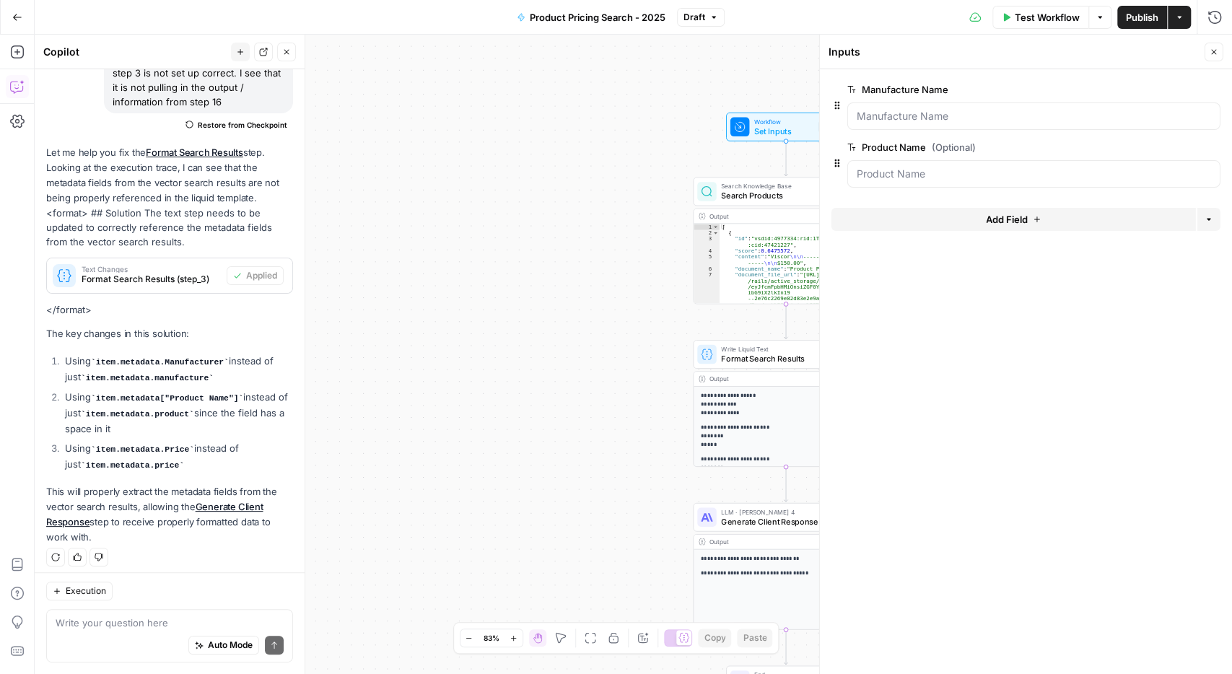
click at [934, 140] on span "(Optional)" at bounding box center [954, 147] width 44 height 14
click at [934, 167] on Name "Product Name (Optional)" at bounding box center [1034, 174] width 354 height 14
click at [1171, 142] on span "edit field" at bounding box center [1166, 147] width 32 height 12
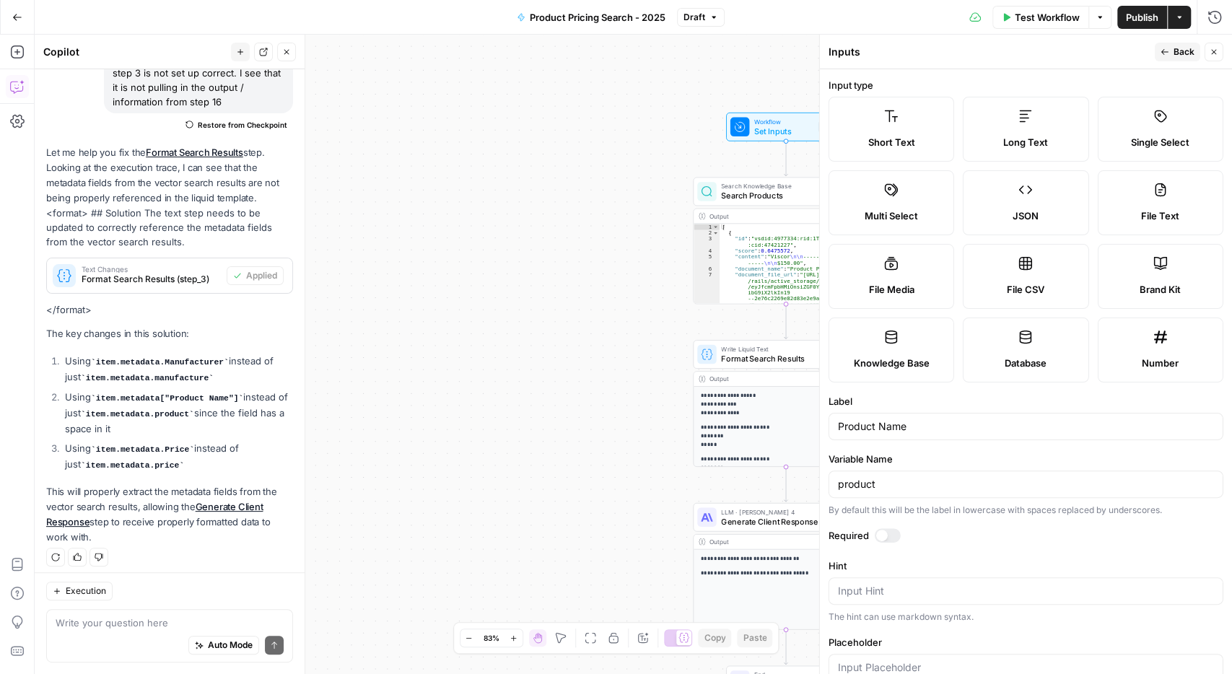
click at [885, 535] on div at bounding box center [882, 536] width 12 height 12
click at [1183, 51] on span "Back" at bounding box center [1183, 51] width 21 height 13
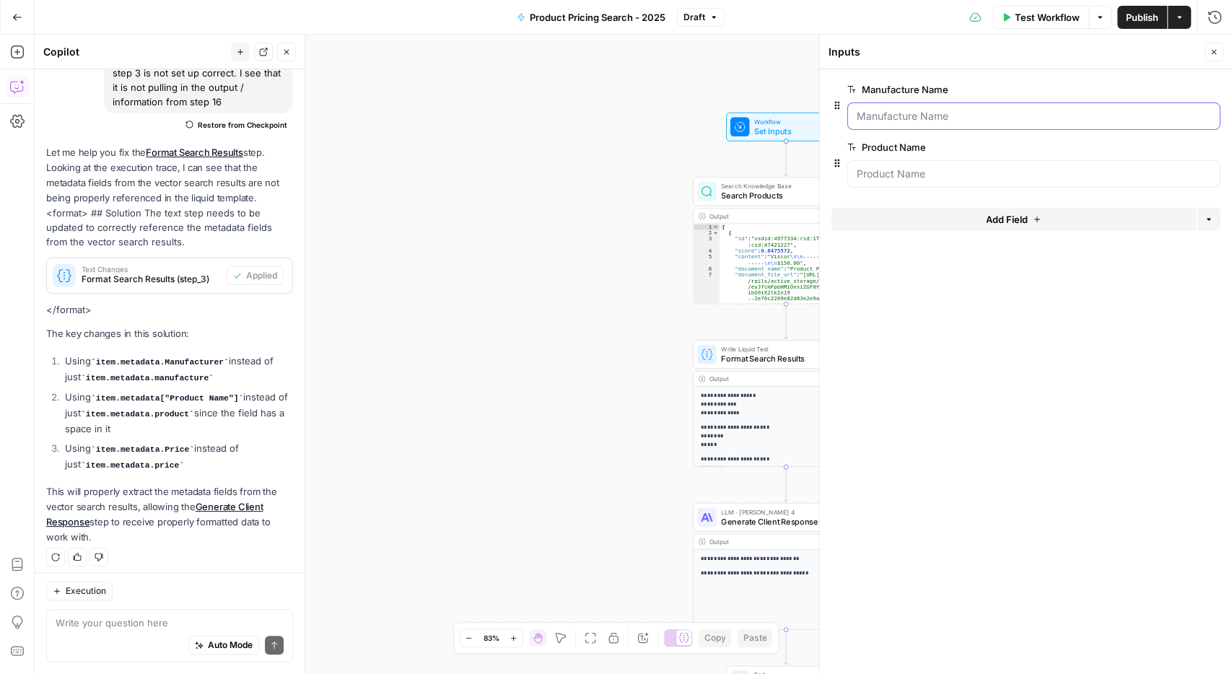
click at [984, 115] on Name "Manufacture Name" at bounding box center [1034, 116] width 354 height 14
click at [776, 128] on span "Set Inputs" at bounding box center [783, 131] width 59 height 12
click at [1215, 51] on icon "button" at bounding box center [1213, 52] width 5 height 5
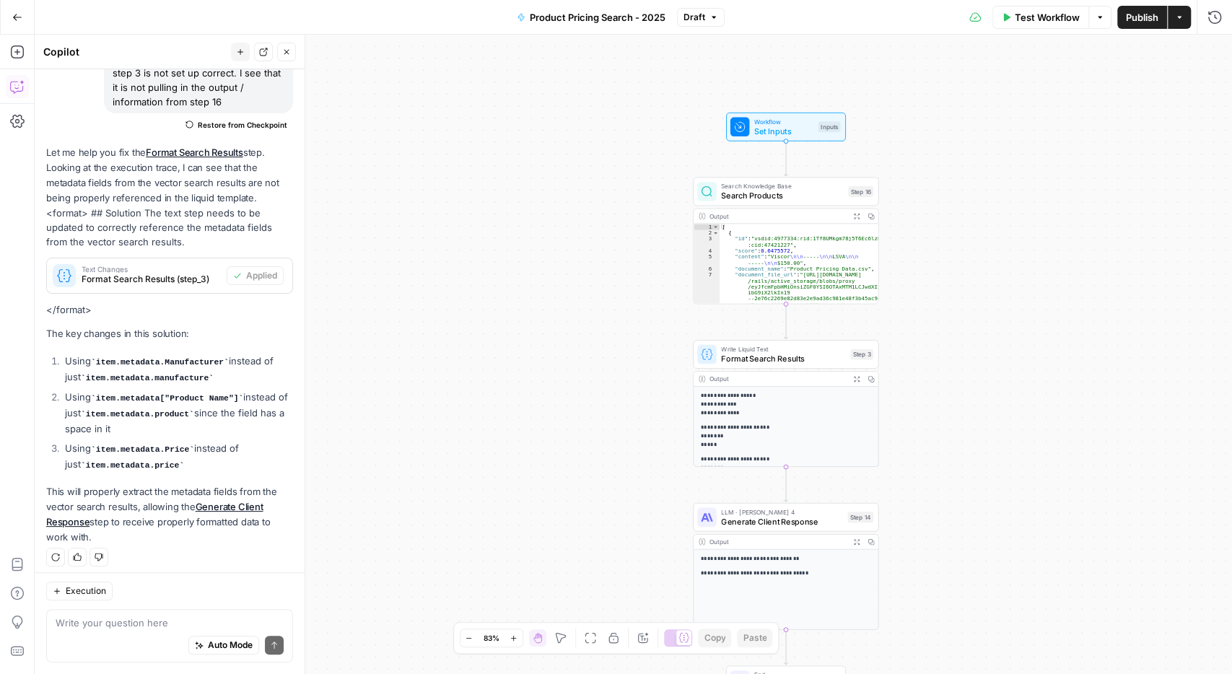
click at [808, 196] on span "Search Products" at bounding box center [782, 196] width 122 height 12
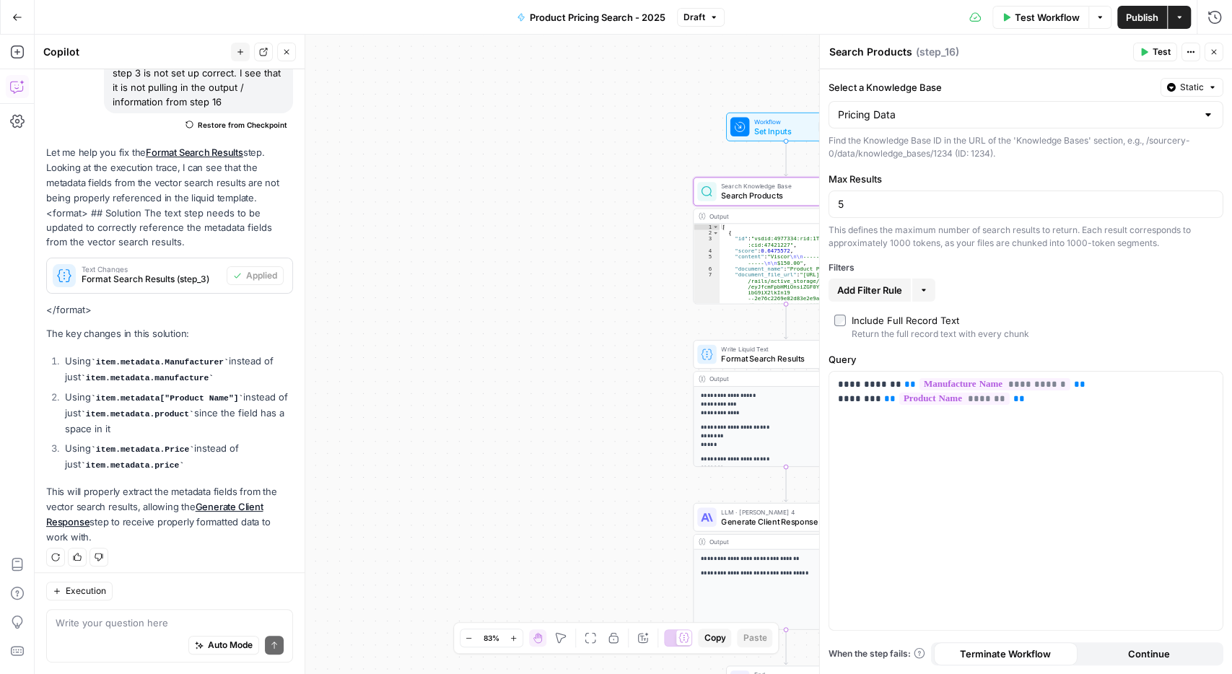
click at [774, 126] on span "Set Inputs" at bounding box center [783, 131] width 59 height 12
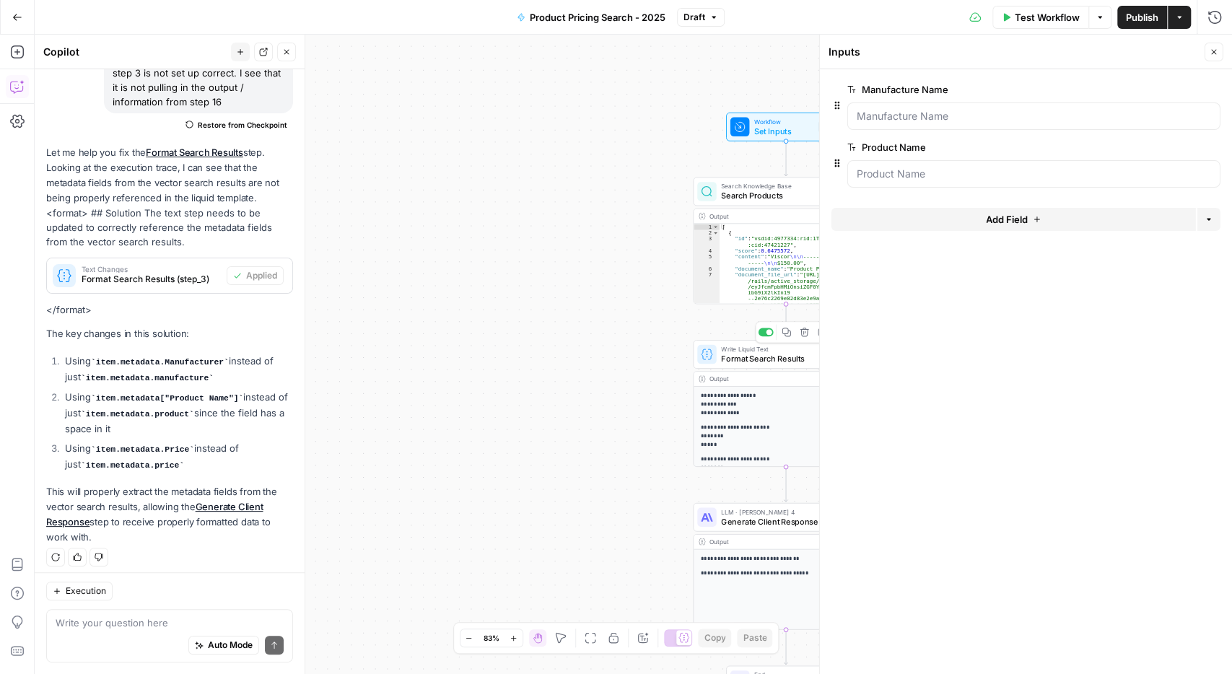
click at [745, 362] on span "Format Search Results" at bounding box center [783, 359] width 125 height 12
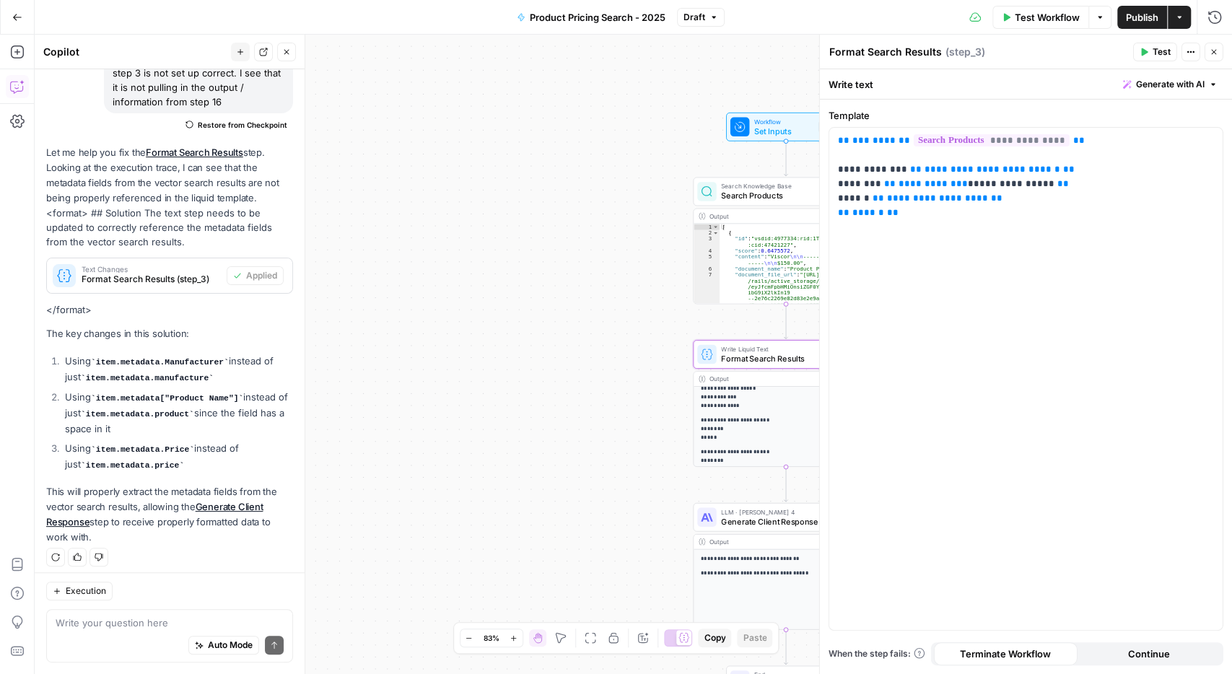
scroll to position [0, 0]
click at [758, 131] on span "Set Inputs" at bounding box center [783, 131] width 59 height 12
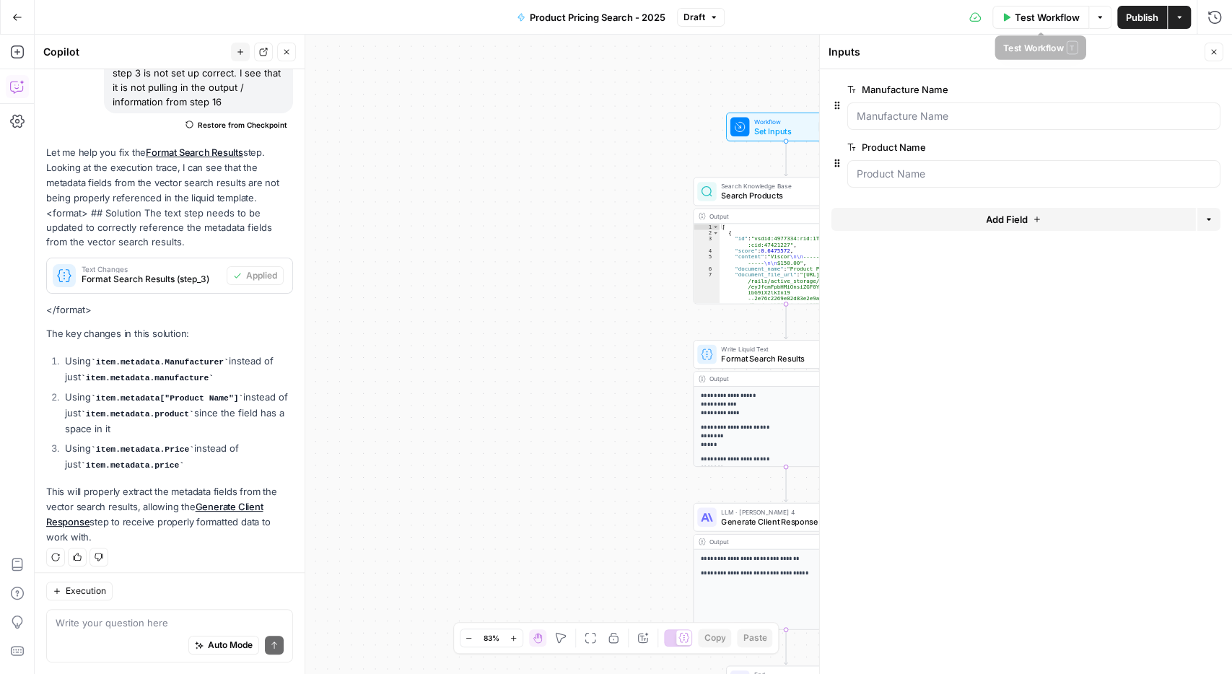
click at [1040, 14] on span "Test Workflow" at bounding box center [1047, 17] width 65 height 14
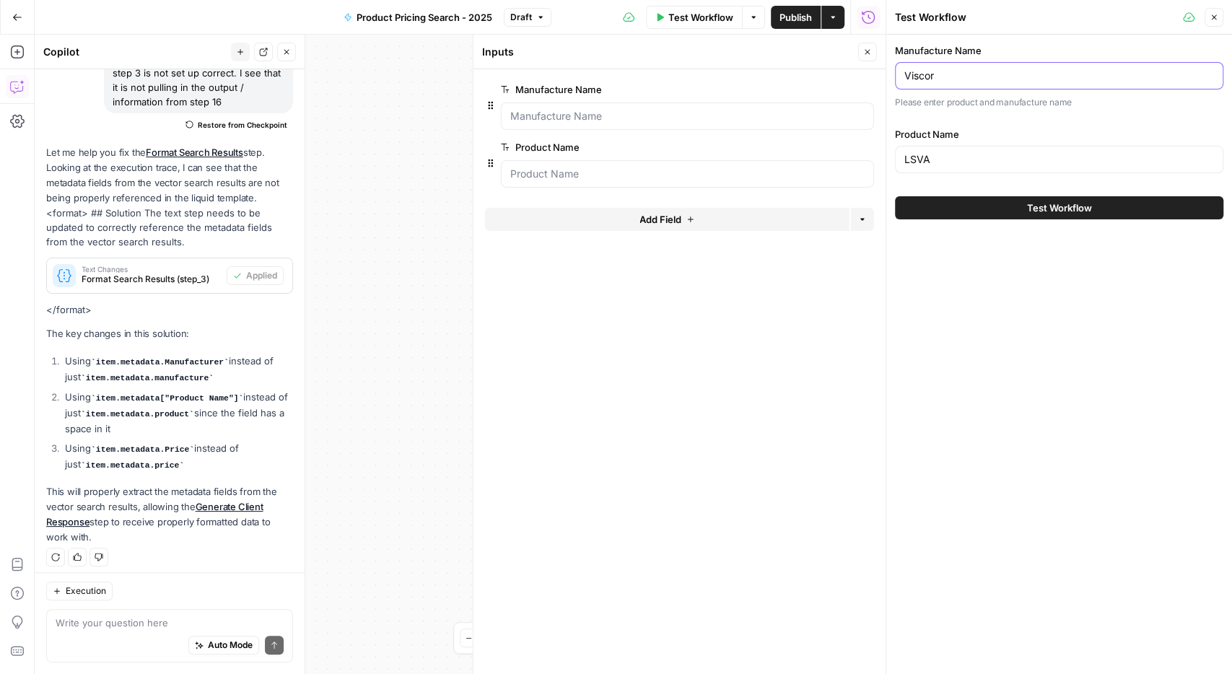
drag, startPoint x: 883, startPoint y: 80, endPoint x: 858, endPoint y: 73, distance: 26.3
click at [904, 78] on input "Viscor" at bounding box center [1059, 76] width 310 height 14
type input "Axis"
type input "Extended"
click at [895, 196] on button "Test Workflow" at bounding box center [1059, 207] width 328 height 23
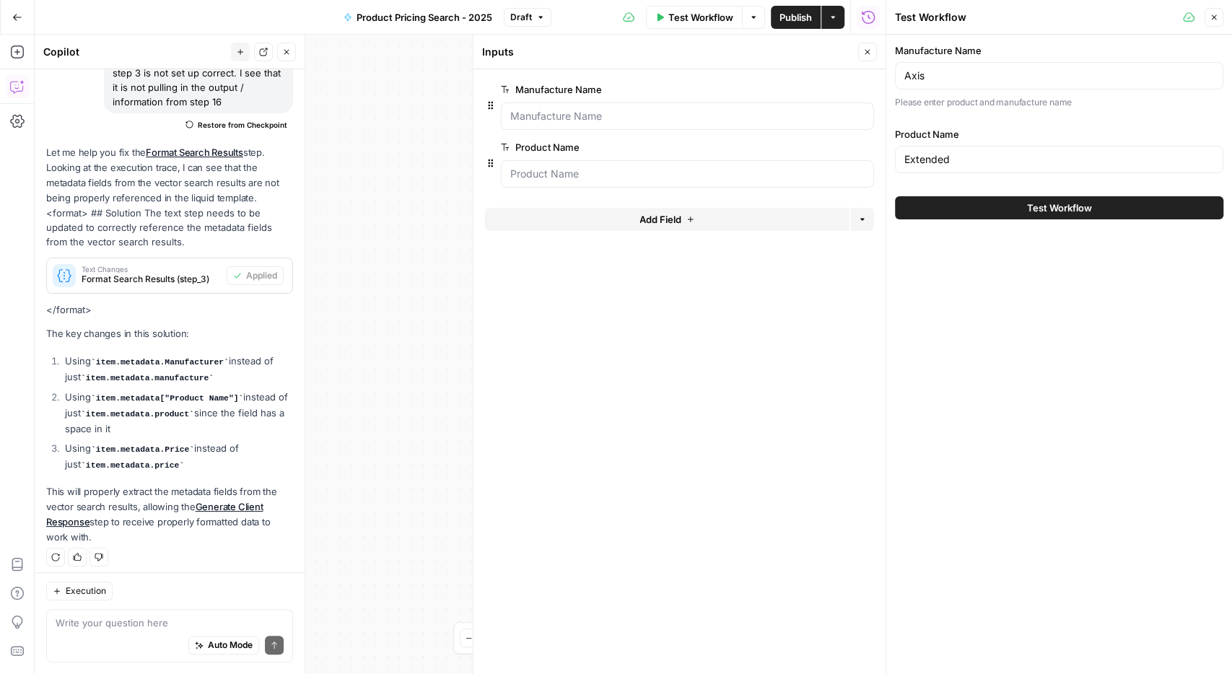
click at [870, 48] on button "Close" at bounding box center [867, 52] width 19 height 19
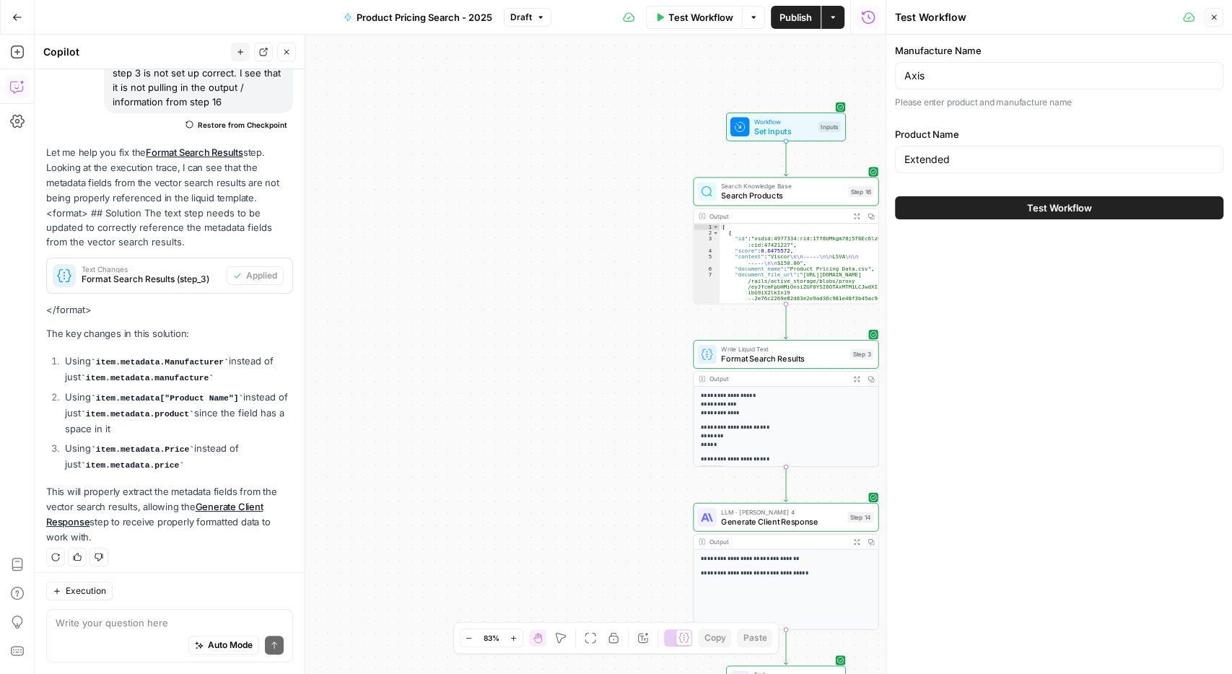
click at [1046, 204] on span "Test Workflow" at bounding box center [1059, 208] width 65 height 14
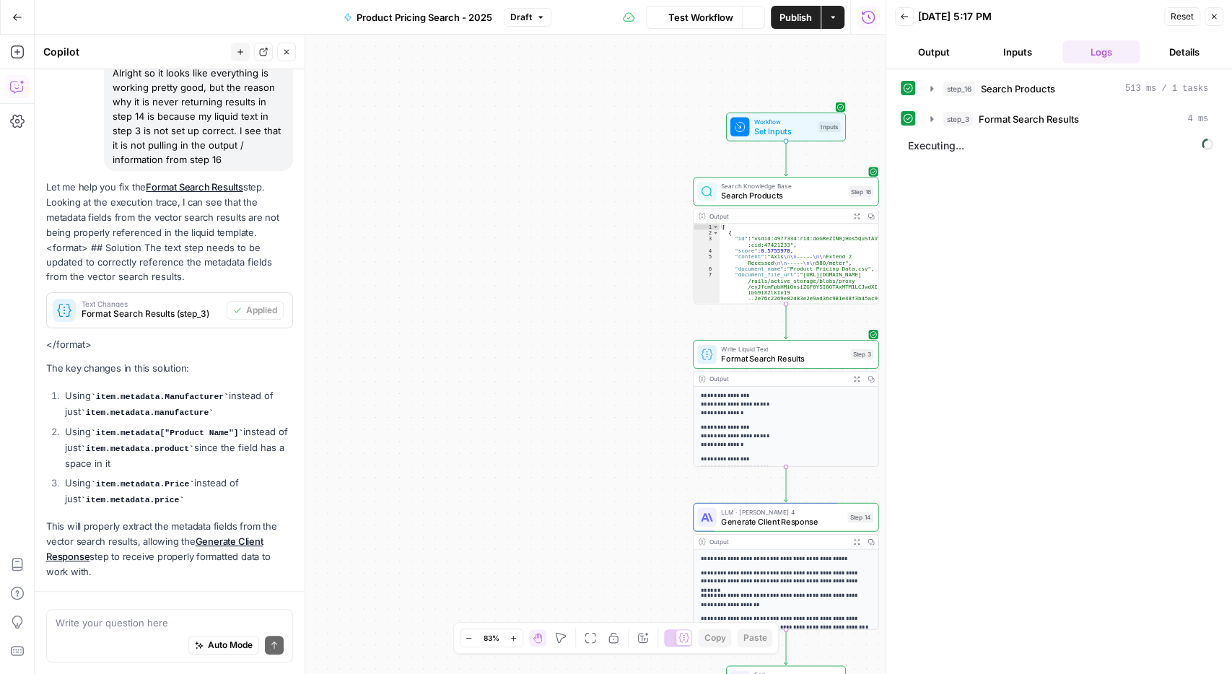
scroll to position [181, 0]
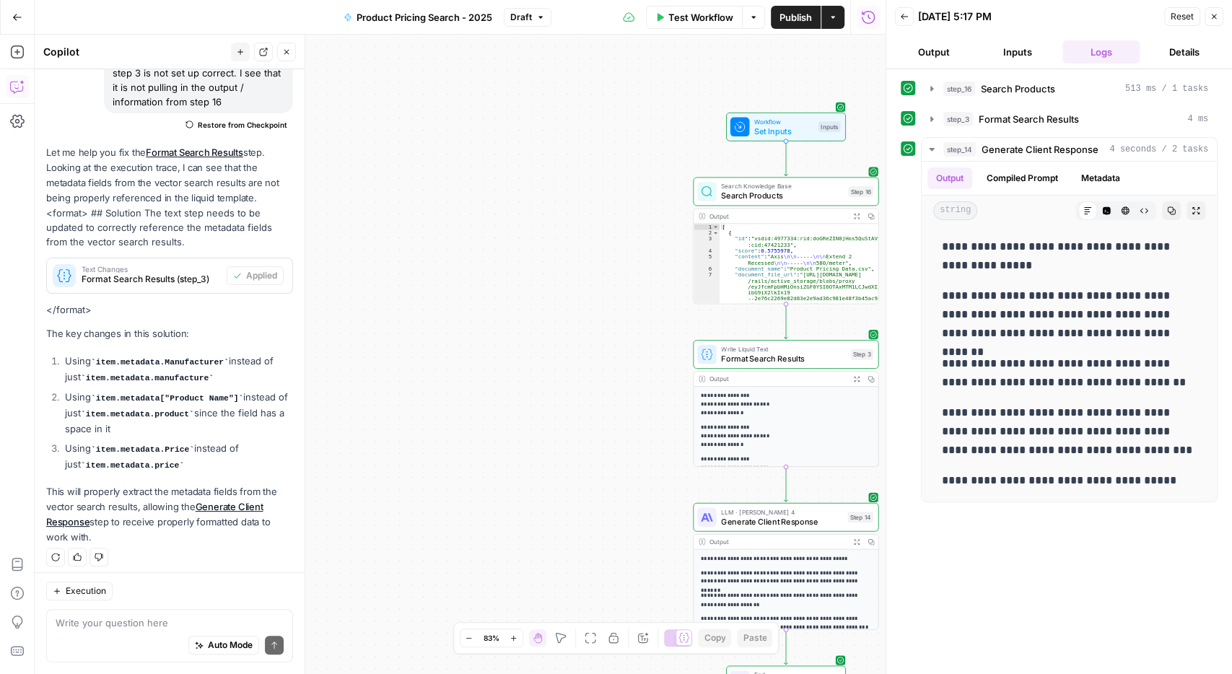
click at [1216, 19] on icon "button" at bounding box center [1214, 16] width 5 height 5
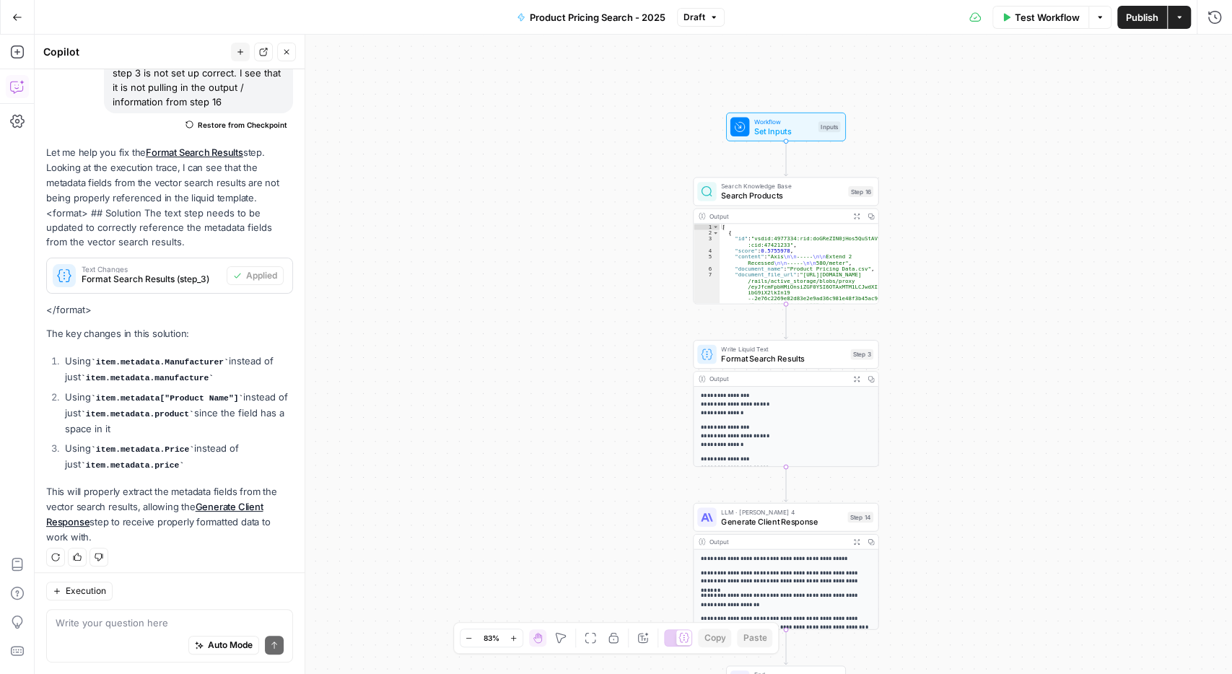
click at [1149, 14] on span "Publish" at bounding box center [1142, 17] width 32 height 14
click at [6, 15] on button "Go Back" at bounding box center [17, 17] width 26 height 26
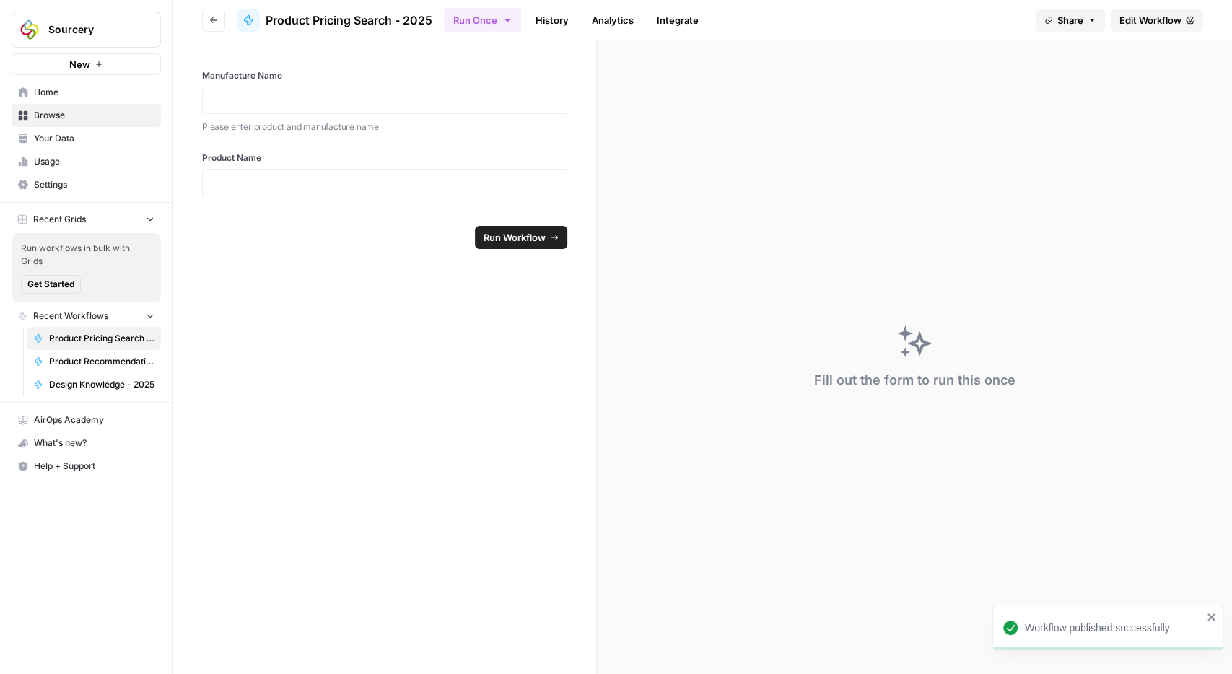
click at [206, 15] on button "Go back" at bounding box center [213, 20] width 23 height 23
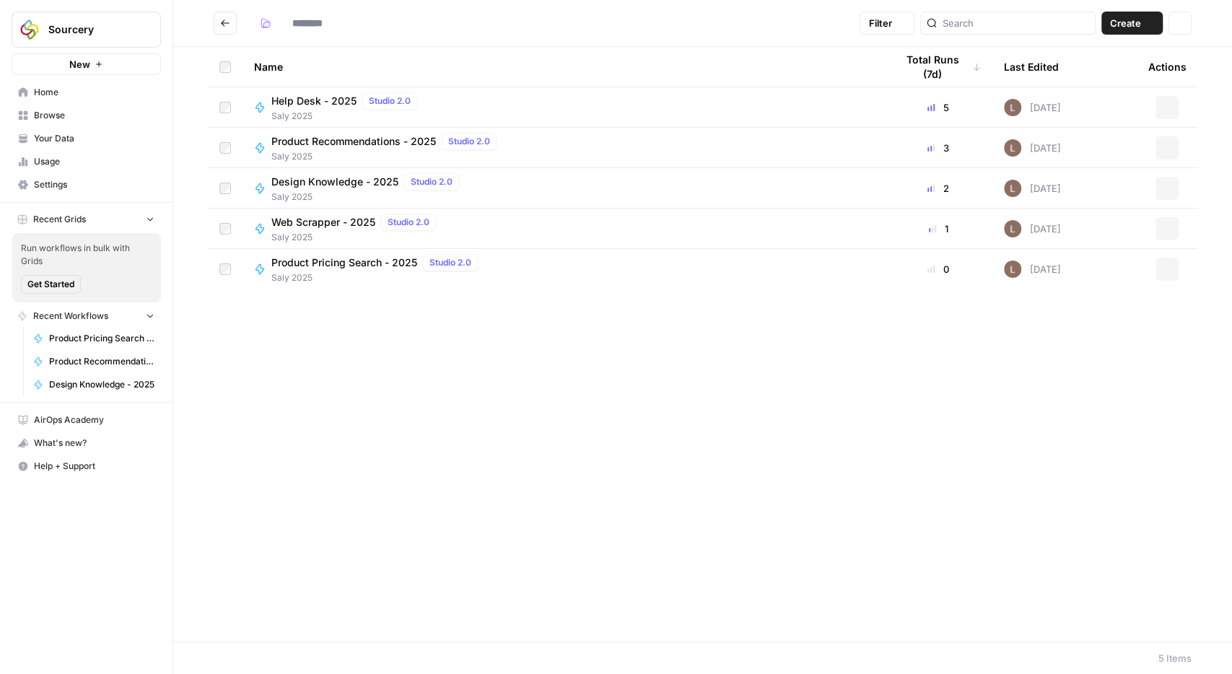
type input "*********"
click at [359, 267] on span "Product Pricing Search - 2025" at bounding box center [344, 262] width 146 height 14
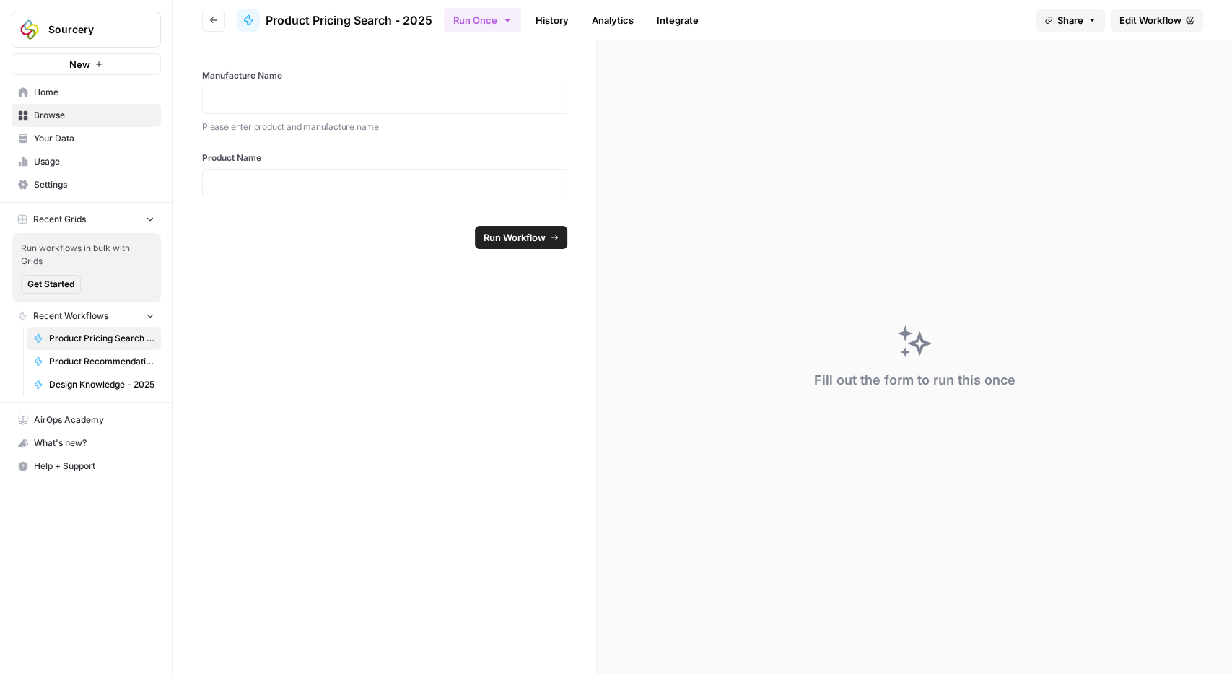
click at [1077, 27] on span "Share" at bounding box center [1070, 20] width 26 height 14
click at [1083, 57] on div at bounding box center [1090, 58] width 14 height 14
click at [1063, 94] on button "Copy" at bounding box center [1080, 90] width 47 height 14
click at [1072, 75] on div "Enable Sharing [URL][DOMAIN_NAME] Copy" at bounding box center [1001, 77] width 248 height 78
click at [1082, 62] on div at bounding box center [1097, 58] width 31 height 17
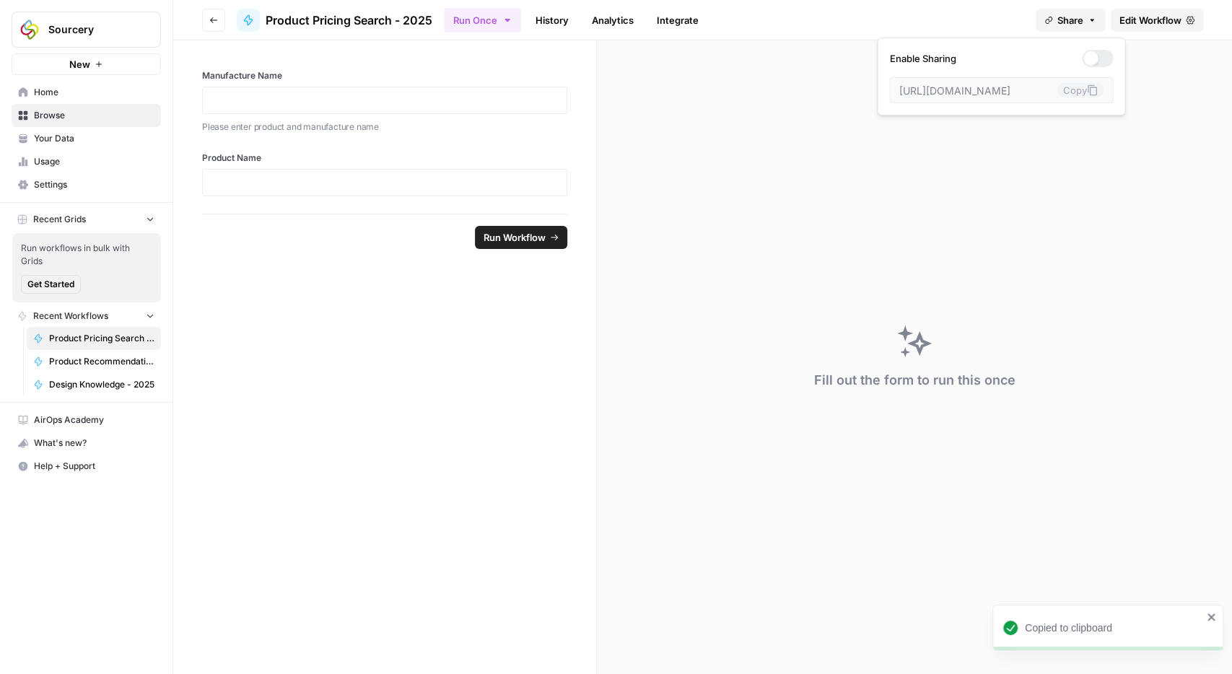
click at [1082, 62] on div at bounding box center [1097, 58] width 31 height 17
click at [1059, 87] on button "Copy" at bounding box center [1080, 90] width 47 height 14
click at [676, 19] on link "Integrate" at bounding box center [677, 20] width 59 height 23
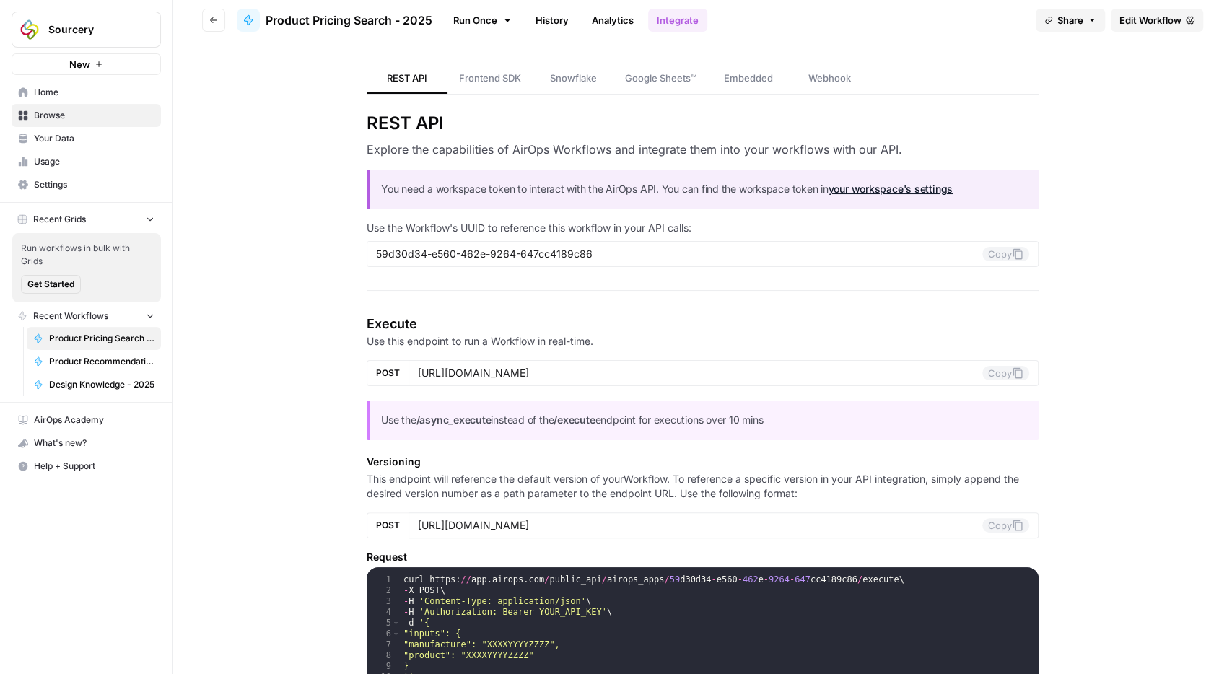
click at [489, 80] on span "Frontend SDK" at bounding box center [490, 78] width 62 height 14
